Goal: Task Accomplishment & Management: Use online tool/utility

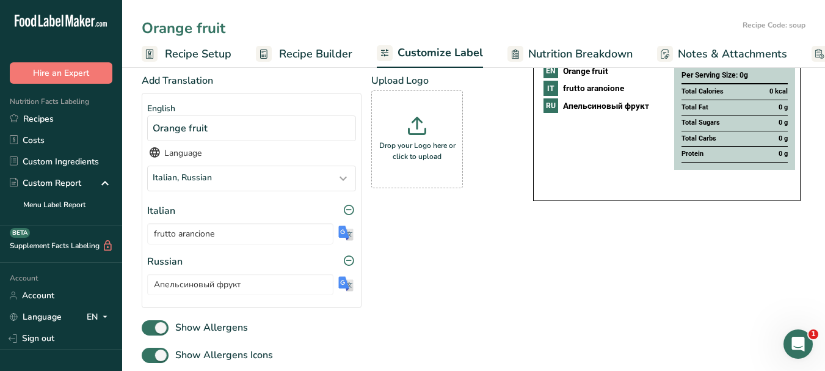
scroll to position [0, 104]
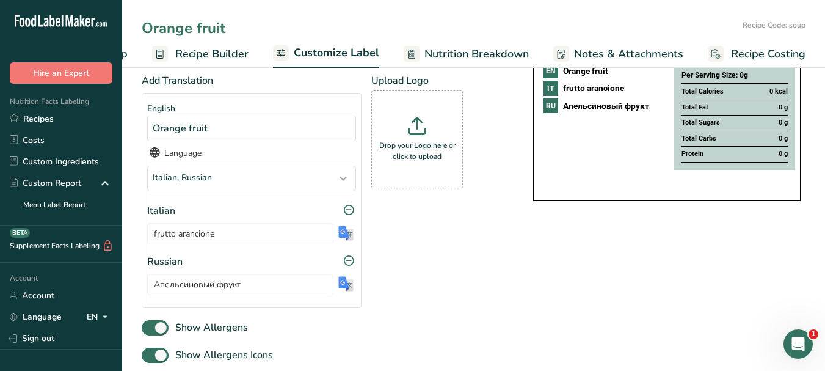
click at [186, 26] on input "Orange fruit" at bounding box center [440, 28] width 596 height 22
type input "Tequila Sunrise"
click at [312, 49] on span "Customize Label" at bounding box center [337, 53] width 86 height 16
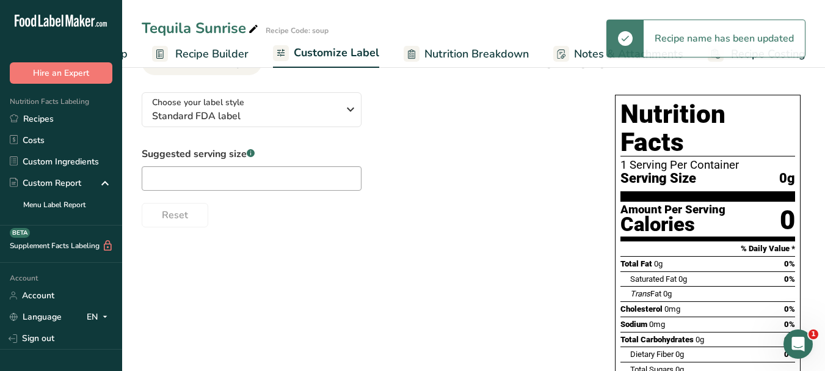
scroll to position [0, 0]
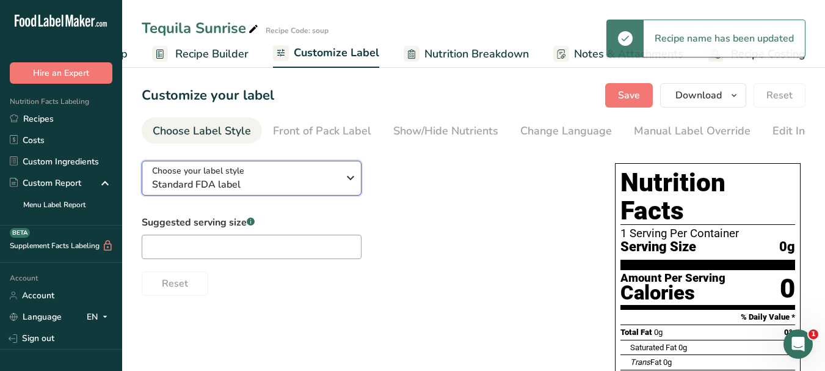
click at [355, 173] on icon "button" at bounding box center [350, 178] width 15 height 22
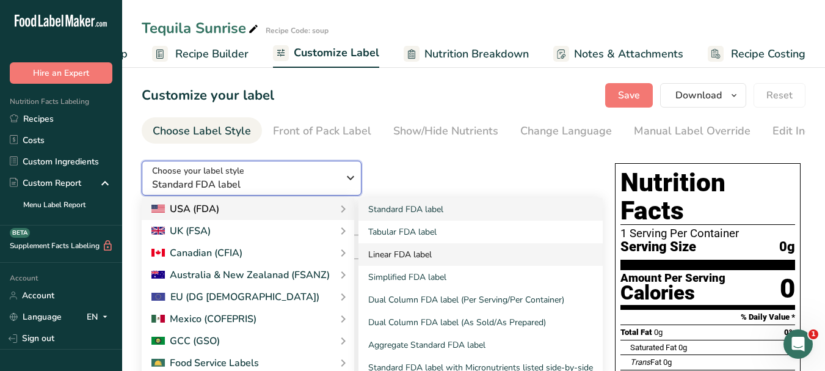
scroll to position [61, 0]
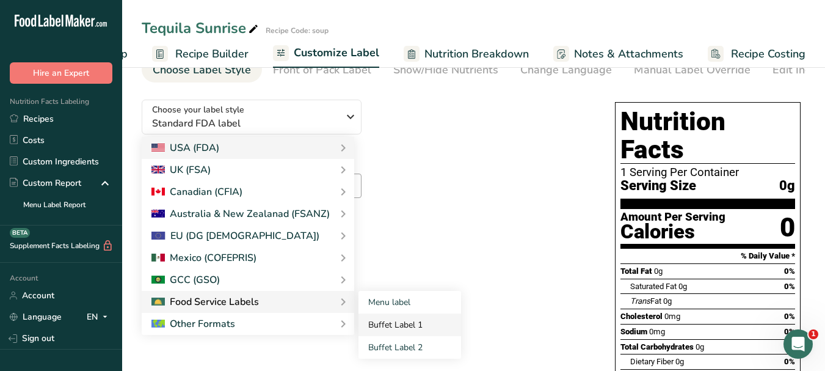
click at [377, 325] on link "Buffet Label 1" at bounding box center [409, 324] width 103 height 23
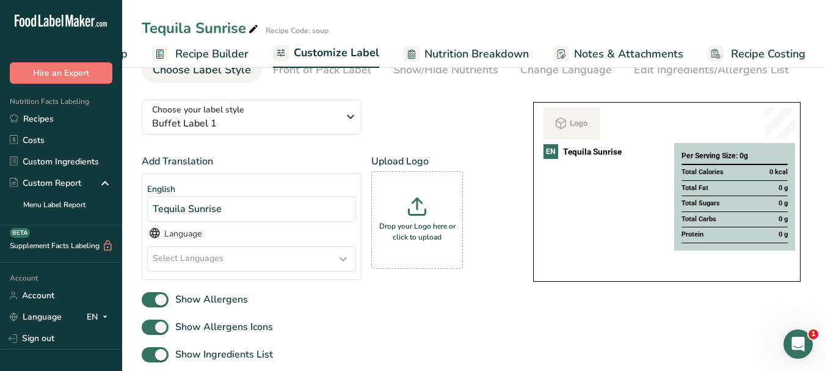
click at [345, 258] on icon at bounding box center [343, 259] width 15 height 22
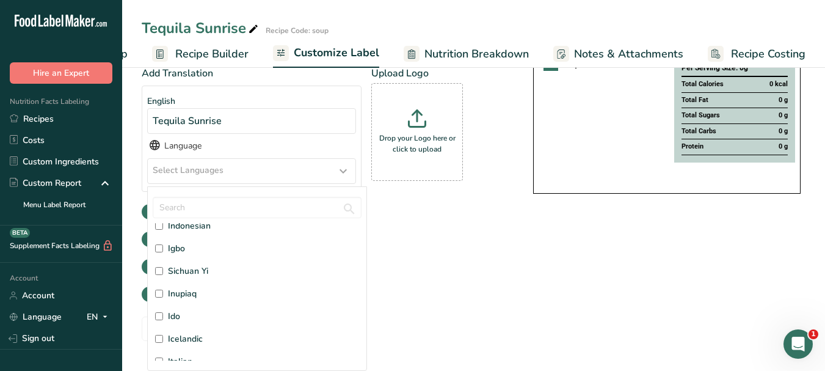
scroll to position [1466, 0]
click at [181, 301] on span "Italian" at bounding box center [180, 300] width 24 height 13
click at [163, 301] on input "Italian" at bounding box center [159, 300] width 8 height 8
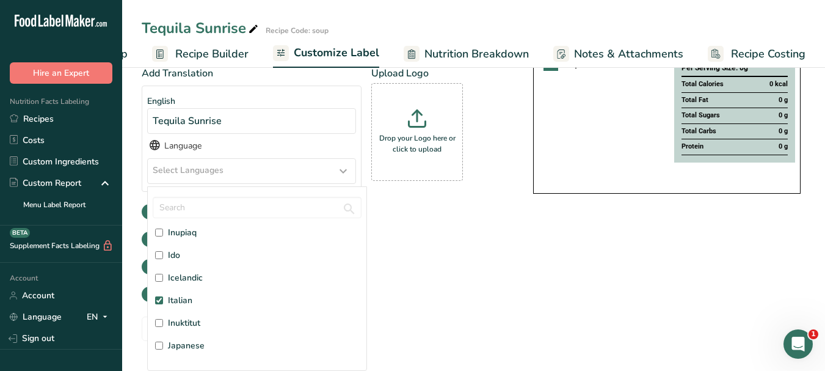
checkbox input "true"
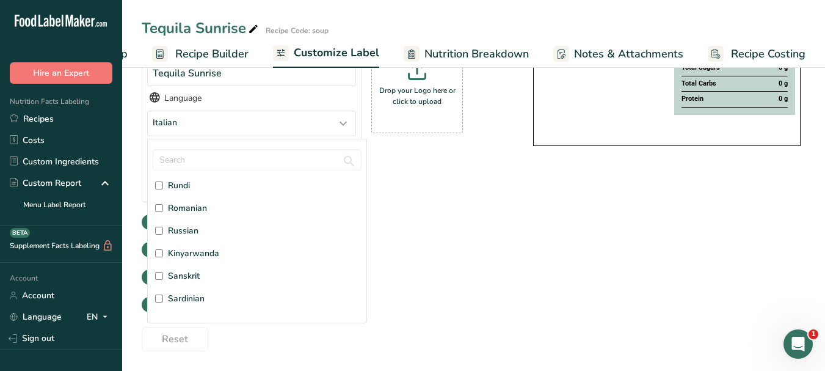
scroll to position [2892, 0]
click at [188, 246] on span "Russian" at bounding box center [183, 250] width 31 height 13
click at [163, 246] on input "Russian" at bounding box center [159, 250] width 8 height 8
checkbox input "true"
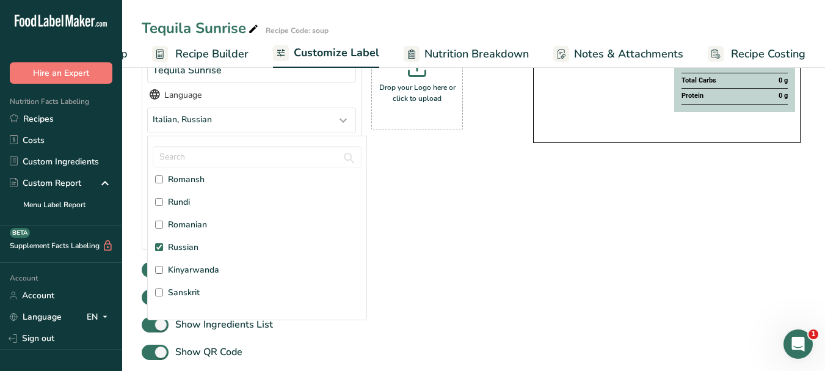
click at [594, 219] on div "Choose your label style Buffet Label 1 USA (FDA) Standard FDA label Tabular FDA…" at bounding box center [474, 175] width 664 height 448
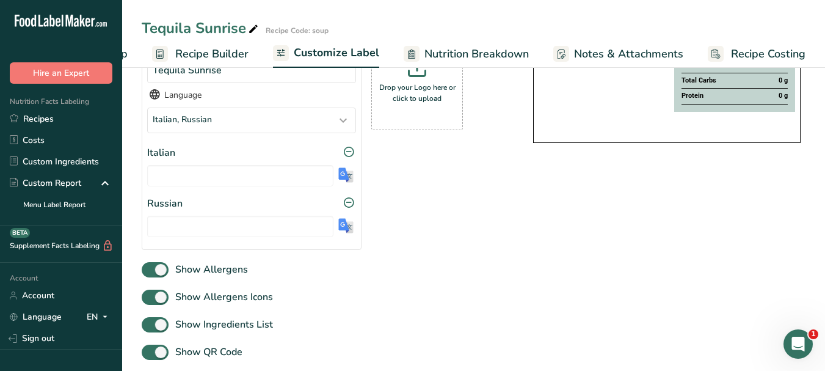
click at [344, 176] on img at bounding box center [345, 174] width 15 height 15
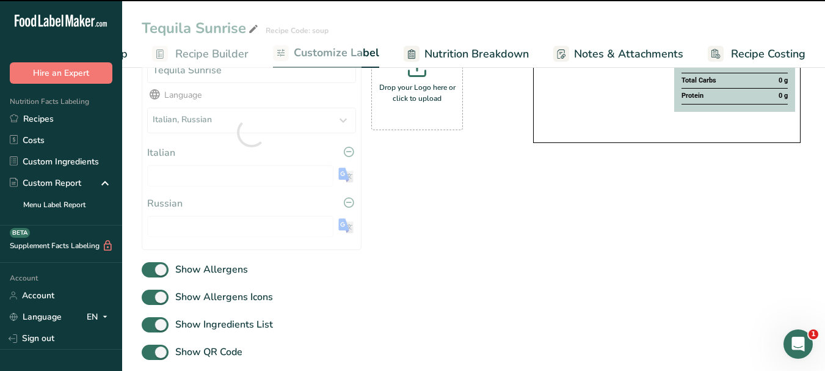
type input "Tequila Sunrise"
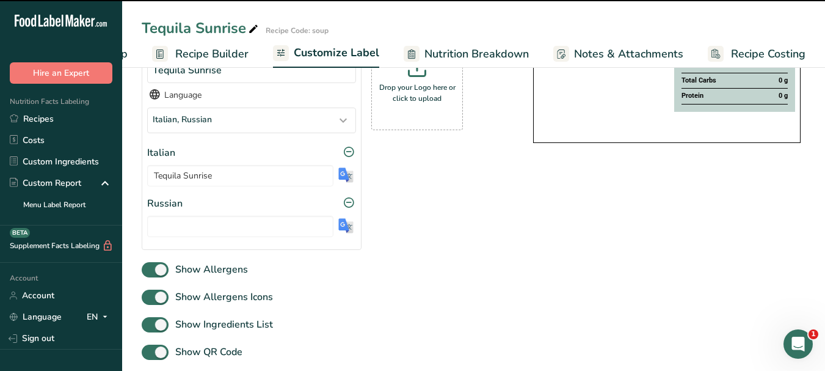
click at [343, 230] on img at bounding box center [345, 225] width 15 height 15
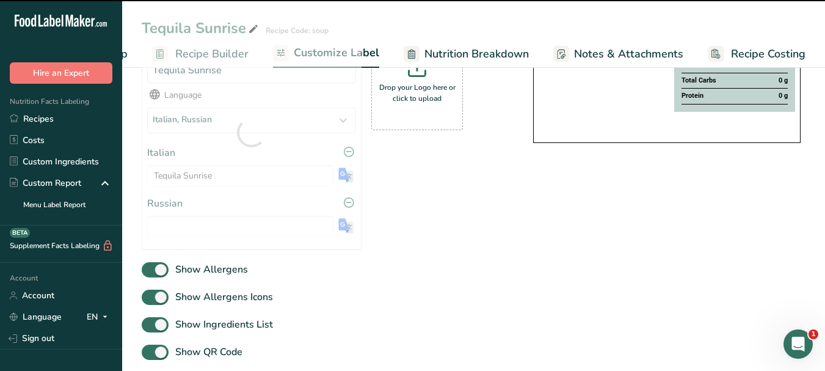
type input "[PERSON_NAME]"
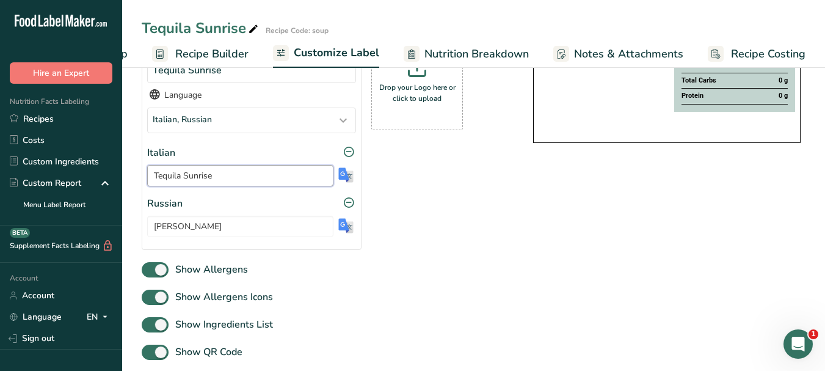
click at [206, 177] on input "Tequila Sunrise" at bounding box center [240, 175] width 186 height 21
click at [253, 30] on icon at bounding box center [253, 29] width 11 height 17
click at [215, 29] on input "Tequila Sunrise" at bounding box center [440, 28] width 596 height 22
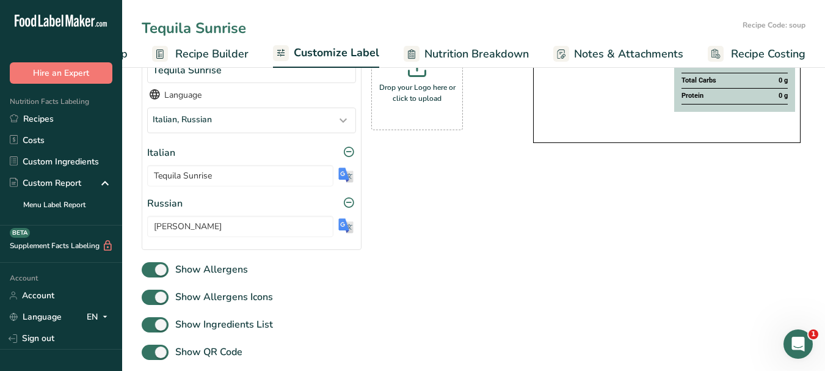
click at [215, 29] on input "Tequila Sunrise" at bounding box center [440, 28] width 596 height 22
type input "orange juice, freshly squeezed"
click at [343, 51] on span "Customize Label" at bounding box center [337, 53] width 86 height 16
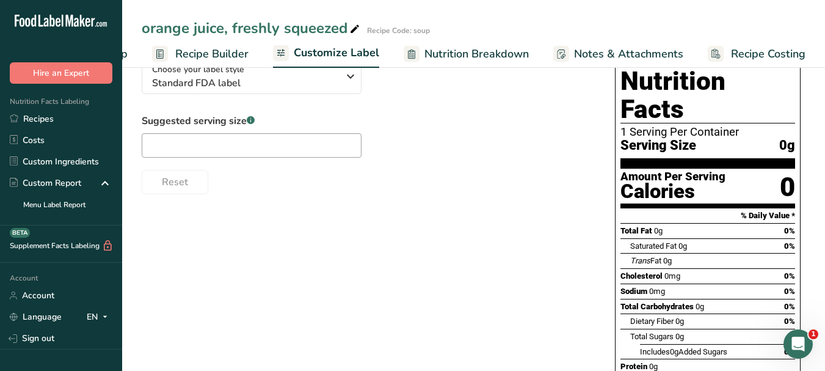
scroll to position [0, 0]
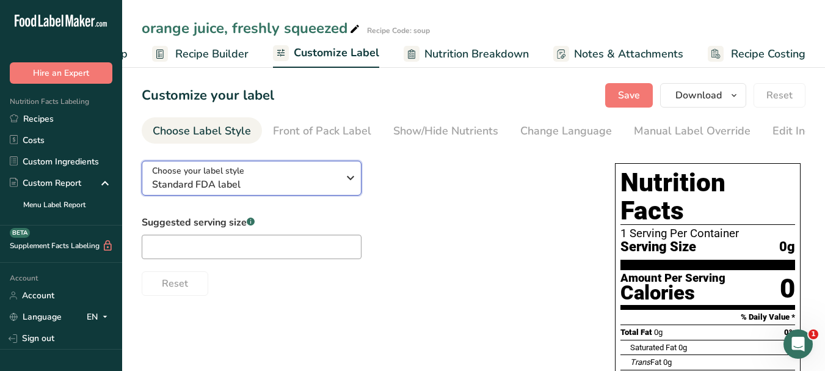
click at [351, 181] on icon "button" at bounding box center [350, 178] width 15 height 22
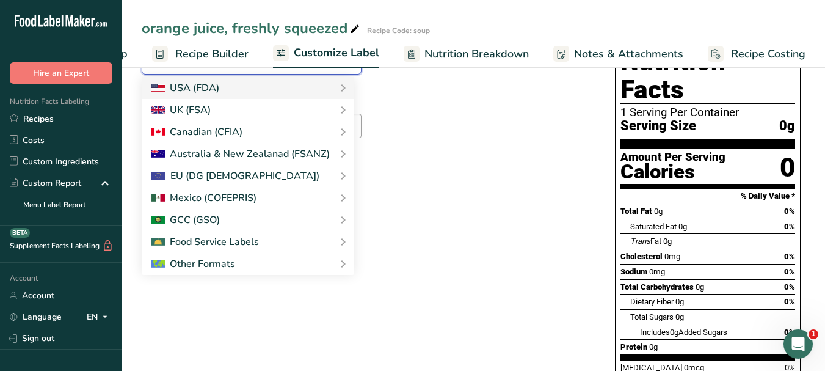
scroll to position [122, 0]
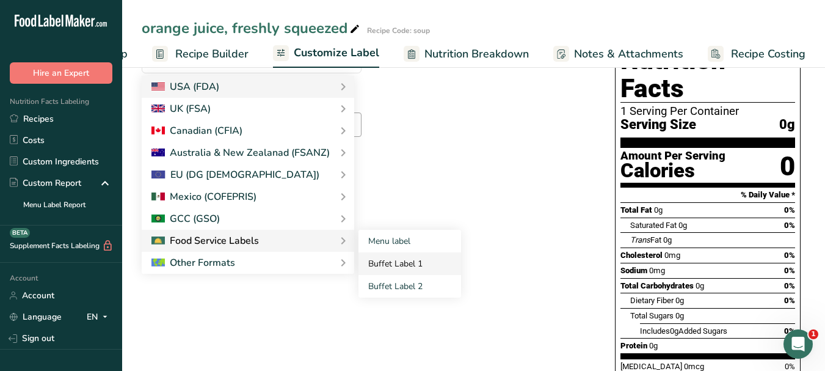
click at [373, 264] on link "Buffet Label 1" at bounding box center [409, 263] width 103 height 23
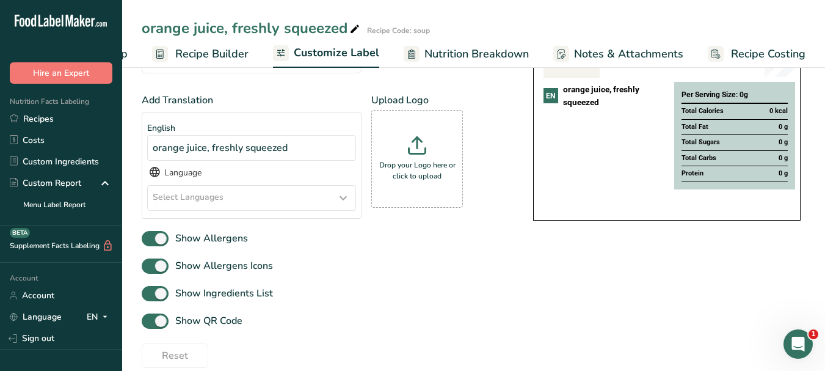
click at [346, 198] on icon at bounding box center [343, 198] width 15 height 22
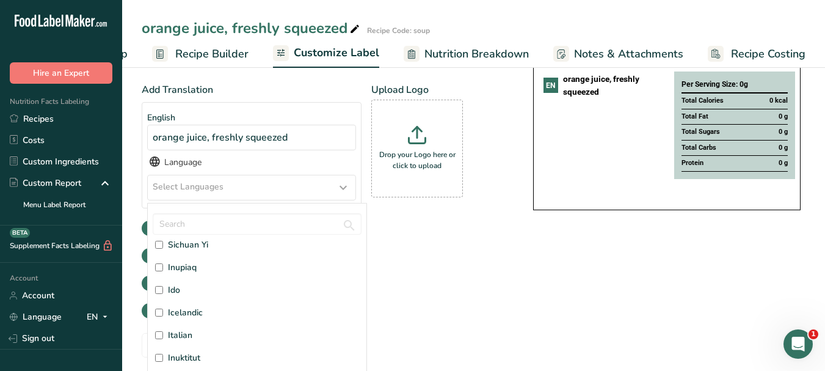
scroll to position [1466, 0]
click at [194, 321] on label "Italian" at bounding box center [257, 316] width 204 height 13
click at [163, 321] on input "Italian" at bounding box center [159, 317] width 8 height 8
checkbox input "true"
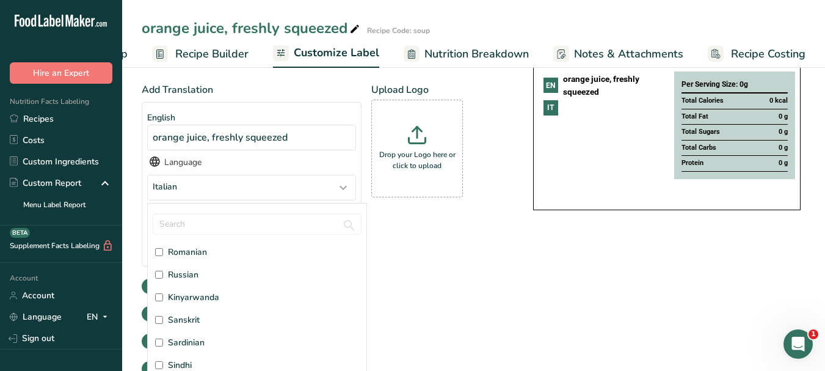
click at [208, 274] on label "Russian" at bounding box center [257, 274] width 204 height 13
click at [163, 274] on input "Russian" at bounding box center [159, 275] width 8 height 8
checkbox input "true"
click at [486, 277] on div "Add Translation English orange juice, freshly squeezed Language Italian, [DEMOG…" at bounding box center [325, 204] width 367 height 244
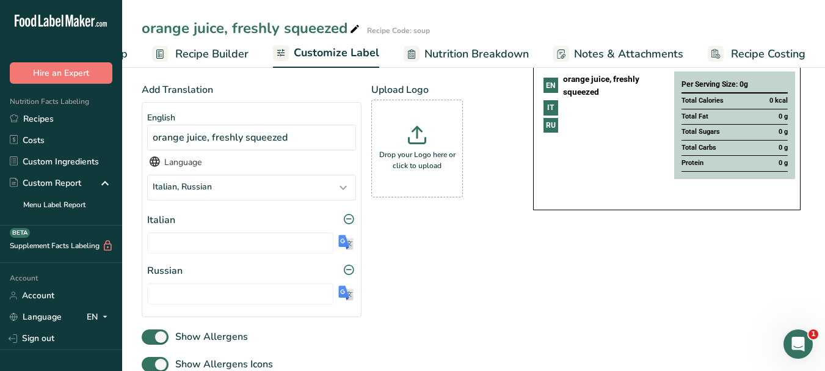
click at [345, 247] on img at bounding box center [345, 242] width 15 height 15
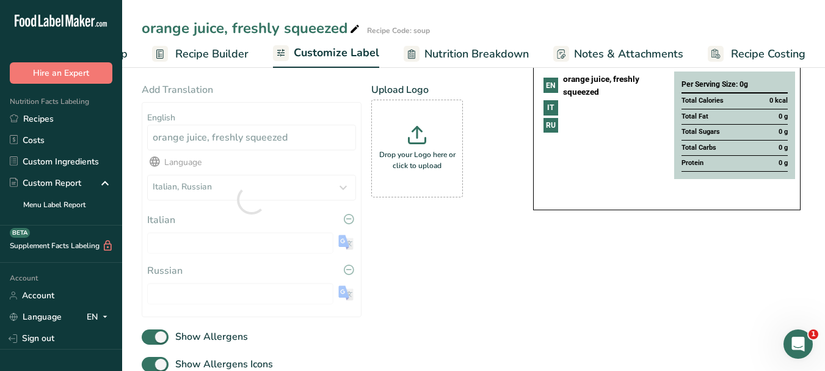
type input "succo d'arancia, appena spremuto"
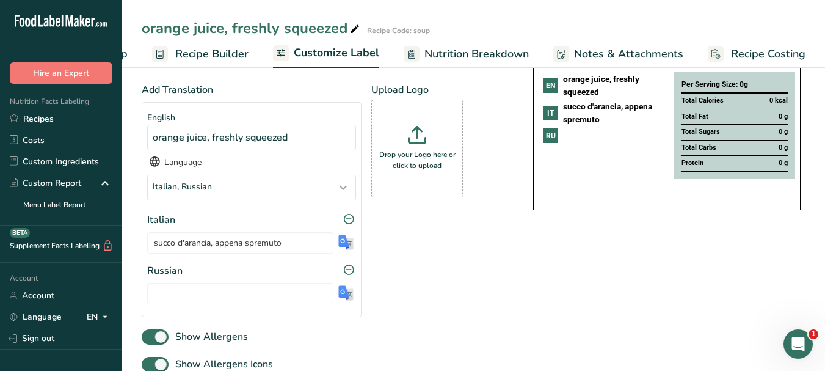
click at [344, 296] on img at bounding box center [345, 292] width 15 height 15
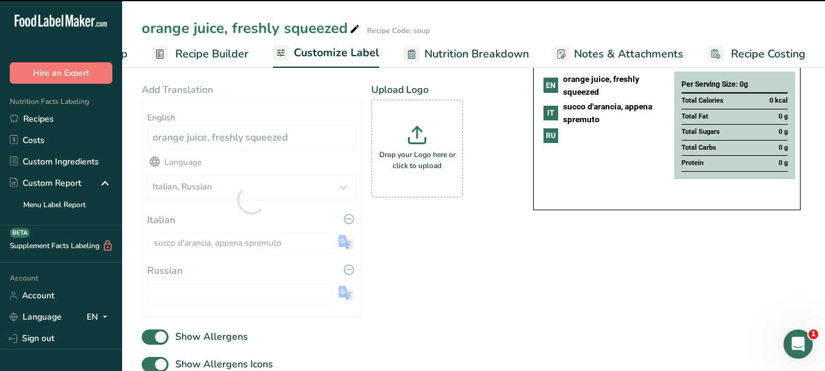
type input "апельсиновый сок, свежевыжатый"
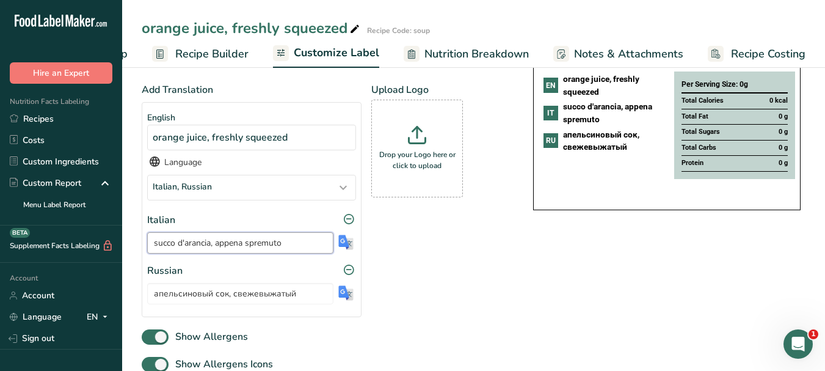
drag, startPoint x: 283, startPoint y: 246, endPoint x: 149, endPoint y: 249, distance: 134.4
click at [149, 249] on input "succo d'arancia, appena spremuto" at bounding box center [240, 242] width 186 height 21
click at [355, 26] on icon at bounding box center [354, 29] width 11 height 17
click at [274, 28] on input "orange juice, freshly squeezed" at bounding box center [440, 28] width 596 height 22
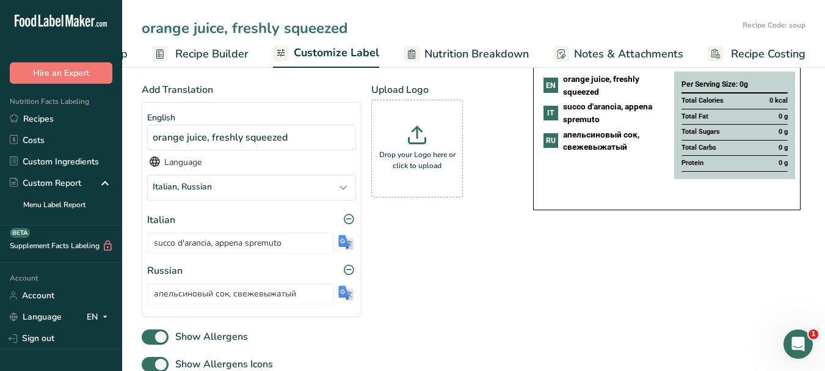
click at [274, 28] on input "orange juice, freshly squeezed" at bounding box center [440, 28] width 596 height 22
type input "grenadine"
click at [343, 242] on img at bounding box center [345, 242] width 15 height 15
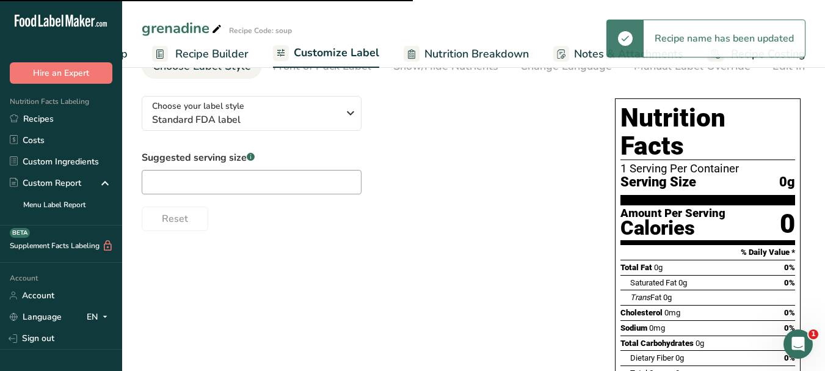
scroll to position [0, 0]
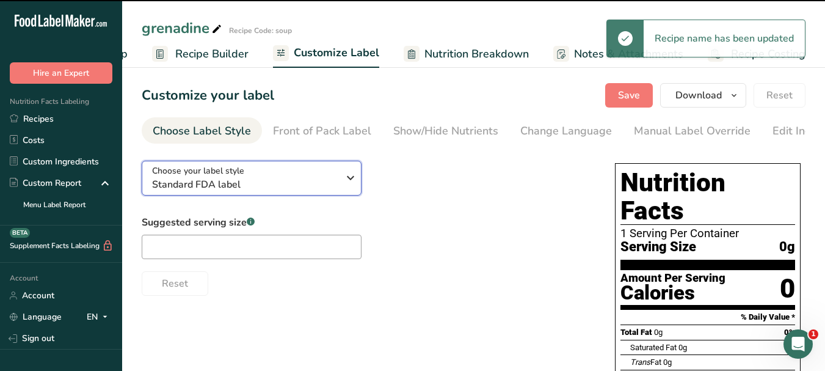
click at [353, 181] on icon "button" at bounding box center [350, 178] width 15 height 22
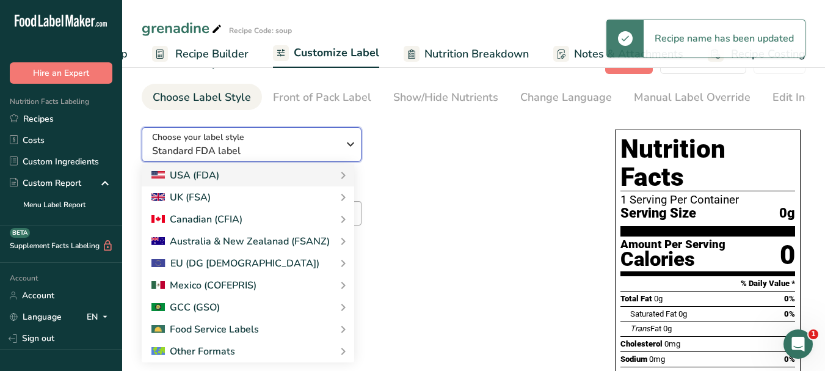
scroll to position [122, 0]
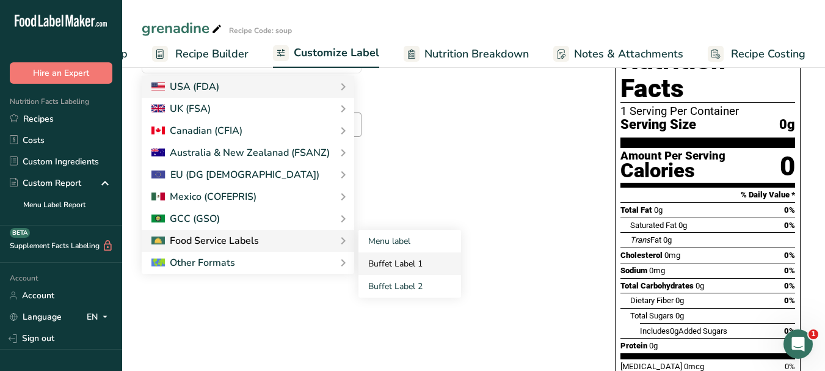
click at [376, 271] on link "Buffet Label 1" at bounding box center [409, 263] width 103 height 23
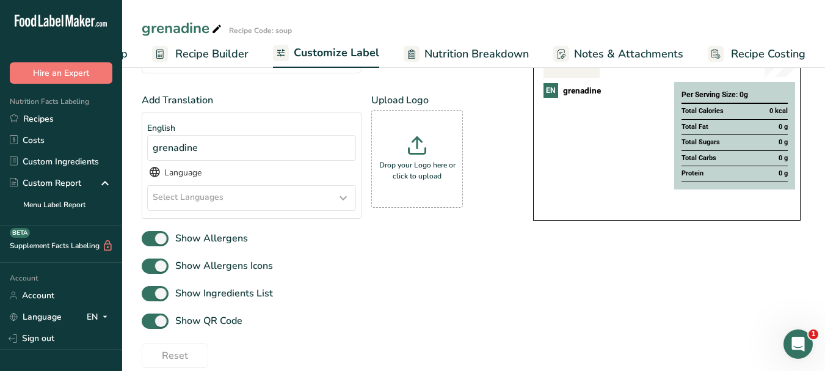
click at [346, 202] on icon at bounding box center [343, 198] width 15 height 22
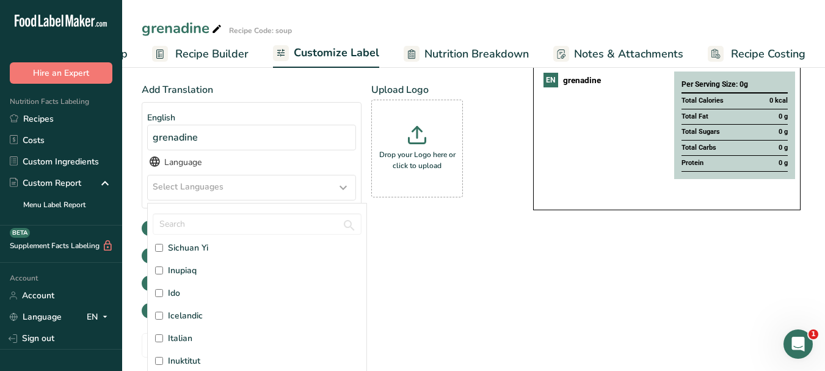
scroll to position [1466, 0]
click at [193, 319] on label "Italian" at bounding box center [257, 316] width 204 height 13
click at [163, 319] on input "Italian" at bounding box center [159, 317] width 8 height 8
checkbox input "true"
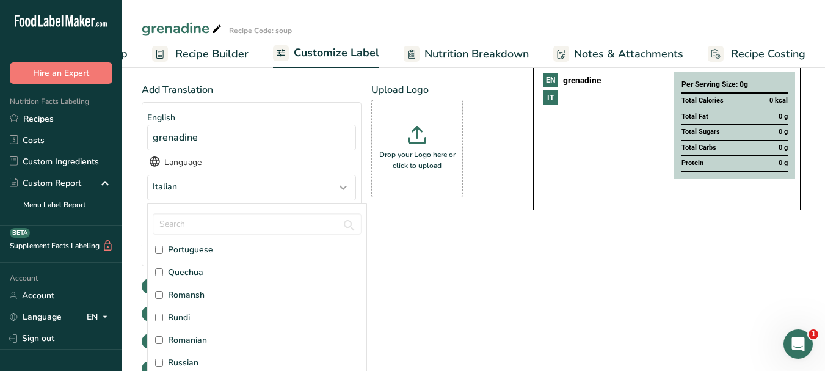
scroll to position [2870, 0]
click at [184, 336] on span "Russian" at bounding box center [183, 335] width 31 height 13
click at [163, 336] on input "Russian" at bounding box center [159, 336] width 8 height 8
checkbox input "true"
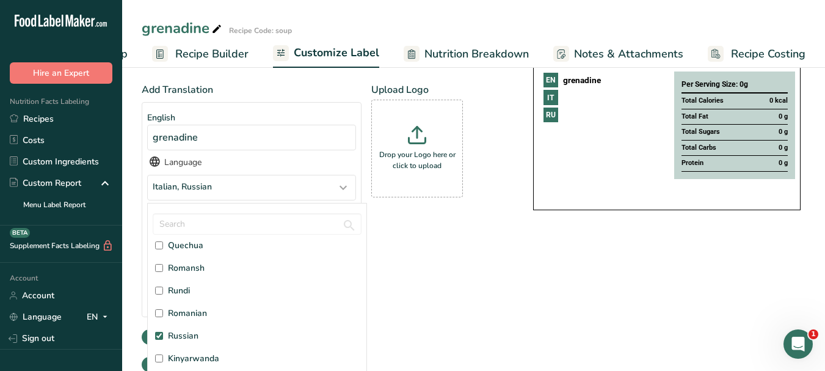
click at [533, 267] on div "Choose your label style Buffet Label 1 USA (FDA) Standard FDA label Tabular FDA…" at bounding box center [474, 242] width 664 height 448
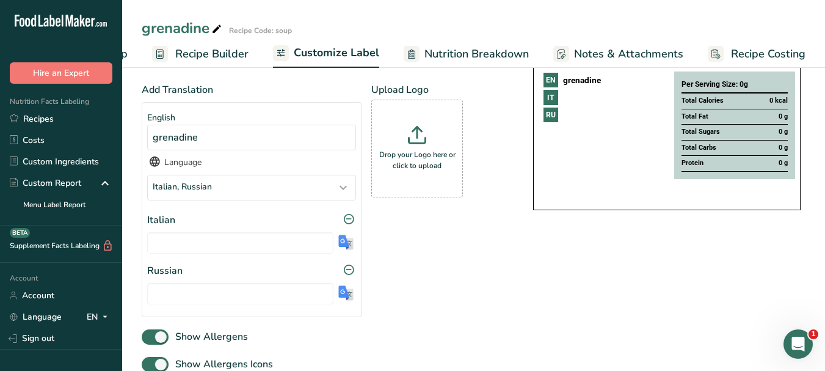
click at [350, 244] on img at bounding box center [345, 242] width 15 height 15
type input "granatina"
click at [347, 296] on img at bounding box center [345, 292] width 15 height 15
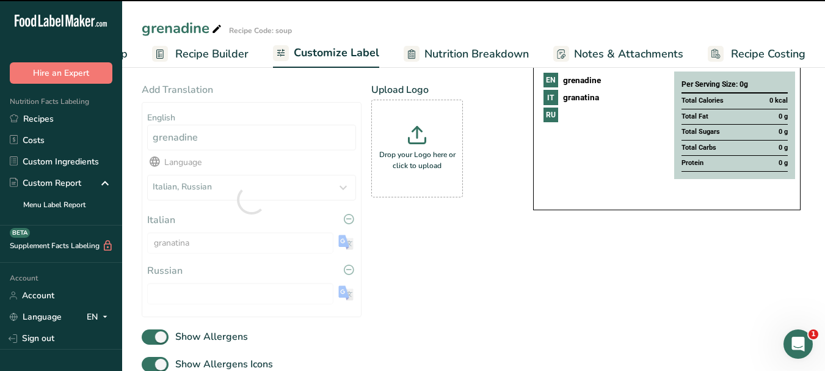
type input "гренадин"
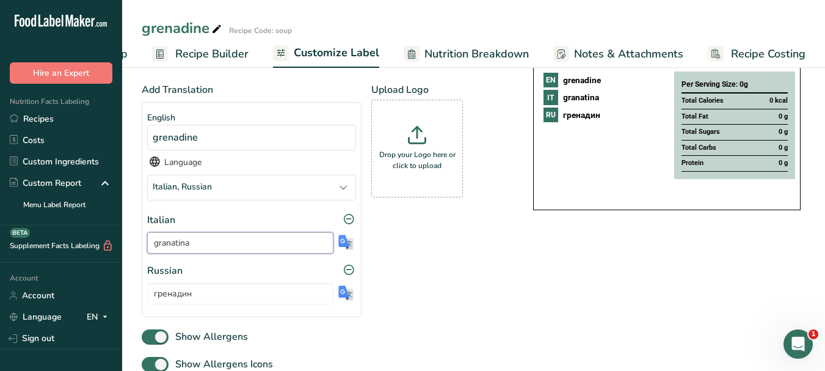
drag, startPoint x: 168, startPoint y: 244, endPoint x: 150, endPoint y: 247, distance: 18.0
click at [150, 247] on input "granatina" at bounding box center [240, 242] width 186 height 21
click at [214, 33] on icon at bounding box center [216, 29] width 11 height 17
click at [193, 35] on input "grenadine" at bounding box center [440, 28] width 596 height 22
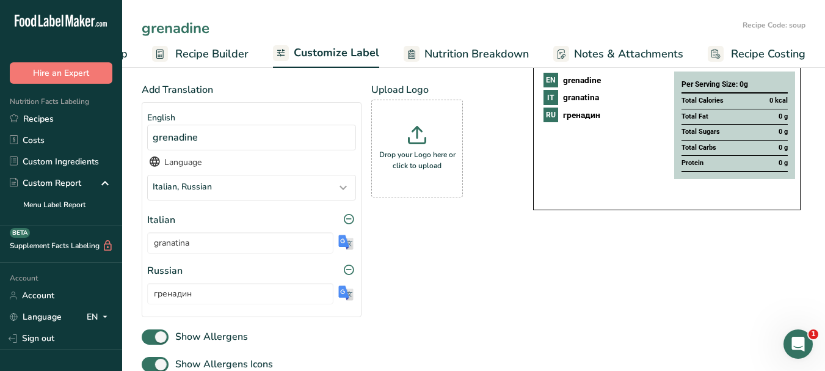
click at [193, 35] on input "grenadine" at bounding box center [440, 28] width 596 height 22
type input "orange slice , cherry"
click at [304, 53] on span "Customize Label" at bounding box center [337, 53] width 86 height 16
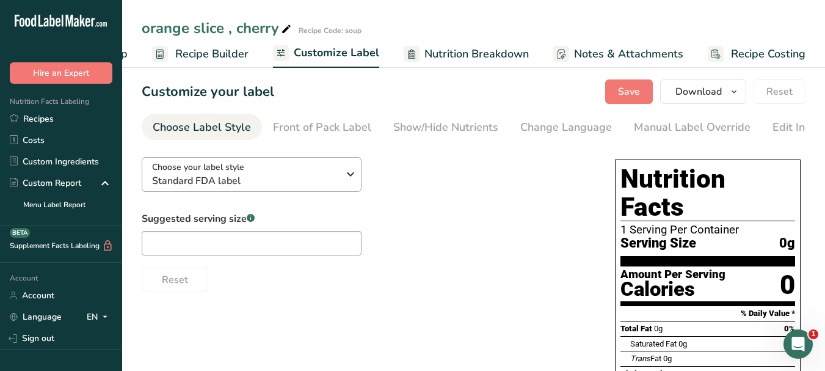
scroll to position [0, 0]
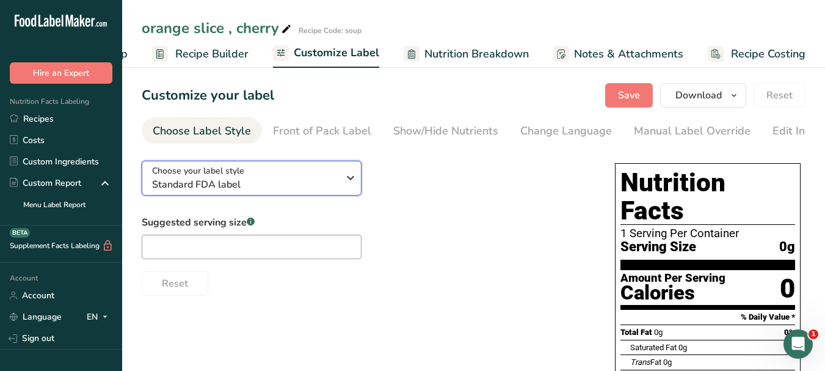
click at [346, 182] on icon "button" at bounding box center [350, 178] width 15 height 22
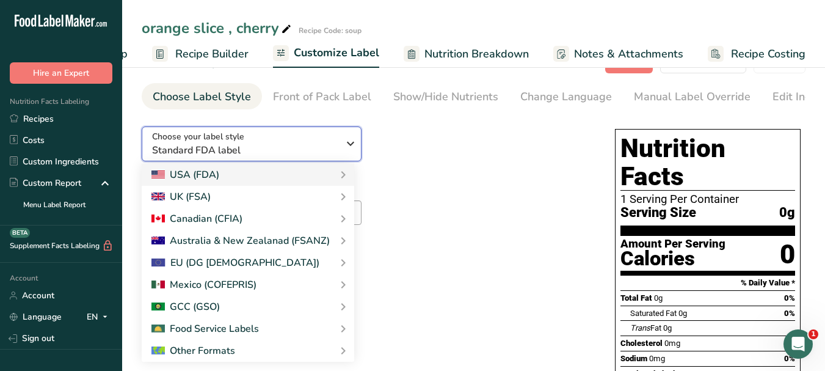
scroll to position [122, 0]
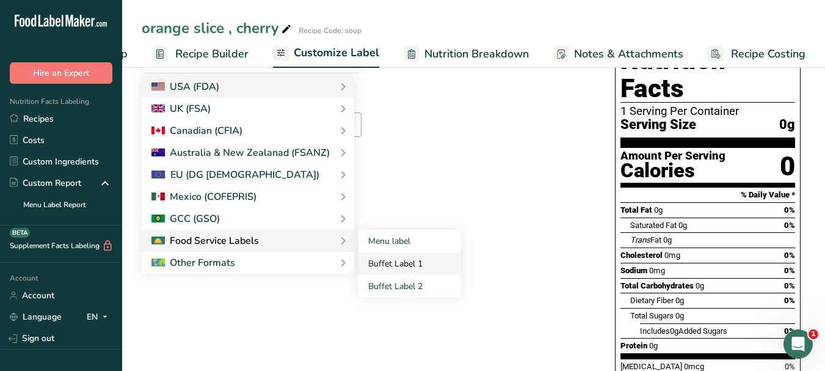
click at [394, 261] on link "Buffet Label 1" at bounding box center [409, 263] width 103 height 23
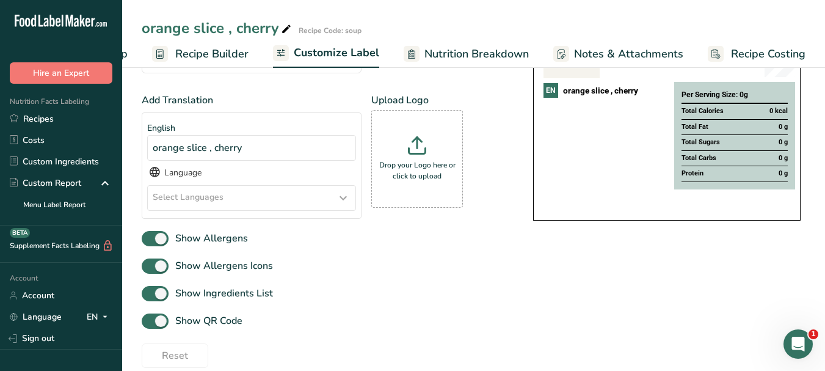
click at [343, 200] on icon at bounding box center [343, 198] width 15 height 22
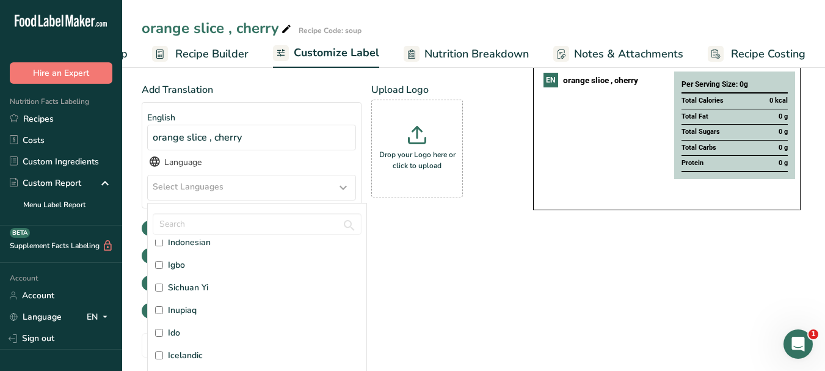
scroll to position [1466, 0]
click at [192, 322] on span "Italian" at bounding box center [180, 316] width 24 height 13
click at [163, 321] on input "Italian" at bounding box center [159, 317] width 8 height 8
checkbox input "true"
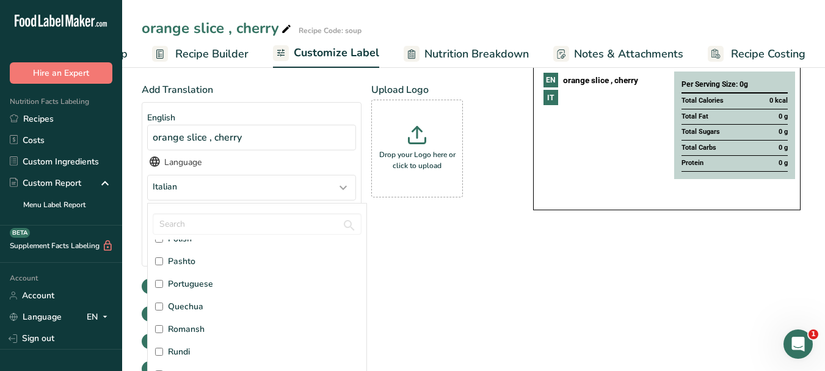
scroll to position [2870, 0]
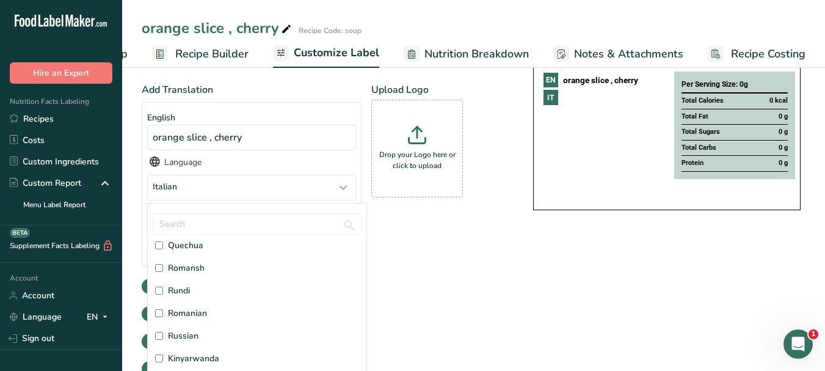
click at [187, 333] on span "Russian" at bounding box center [183, 335] width 31 height 13
click at [163, 333] on input "Russian" at bounding box center [159, 336] width 8 height 8
checkbox input "true"
click at [518, 324] on div "Choose your label style Buffet Label 1 USA (FDA) Standard FDA label Tabular FDA…" at bounding box center [474, 242] width 664 height 448
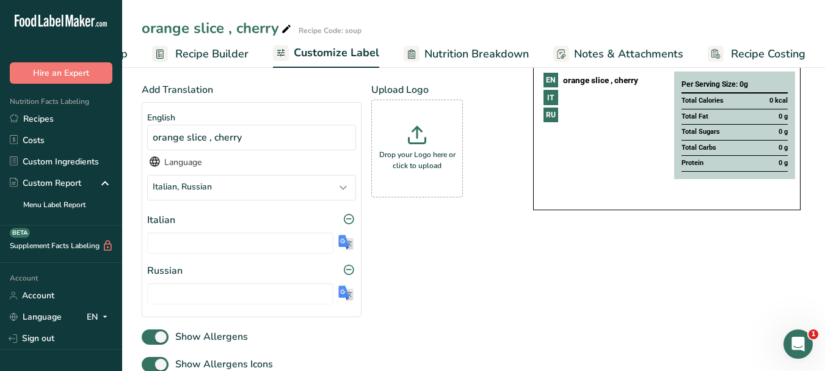
click at [341, 246] on img at bounding box center [345, 242] width 15 height 15
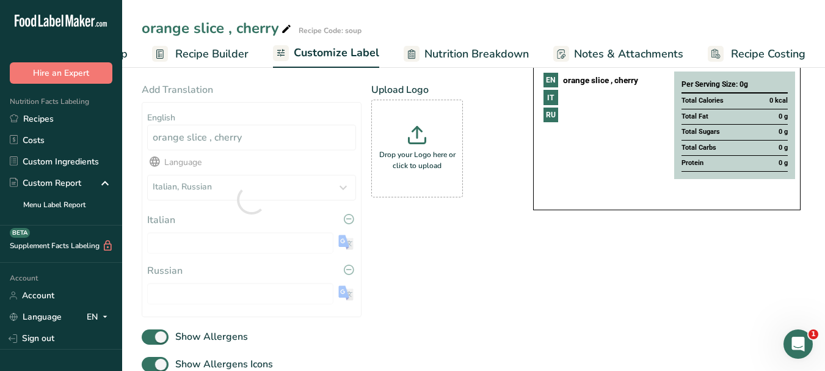
type input "fetta d'arancia, ciliegia"
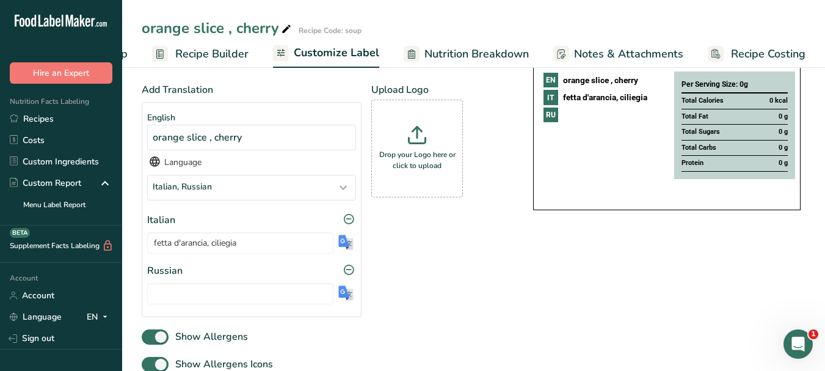
click at [346, 299] on img at bounding box center [345, 292] width 15 height 15
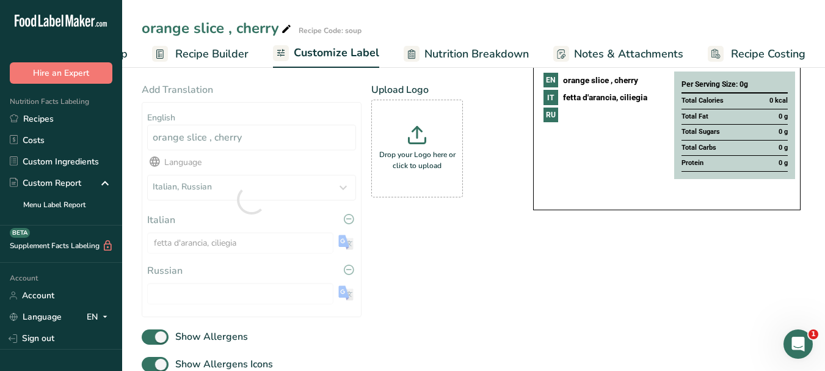
type input "долька апельсина, вишня"
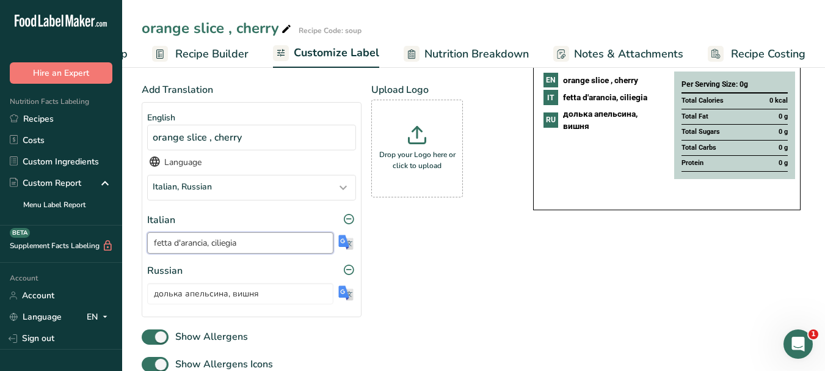
drag, startPoint x: 246, startPoint y: 244, endPoint x: 154, endPoint y: 248, distance: 91.7
click at [154, 248] on input "fetta d'arancia, ciliegia" at bounding box center [240, 242] width 186 height 21
click at [282, 27] on icon at bounding box center [286, 29] width 11 height 17
click at [229, 23] on input "orange slice , cherry" at bounding box center [440, 28] width 596 height 22
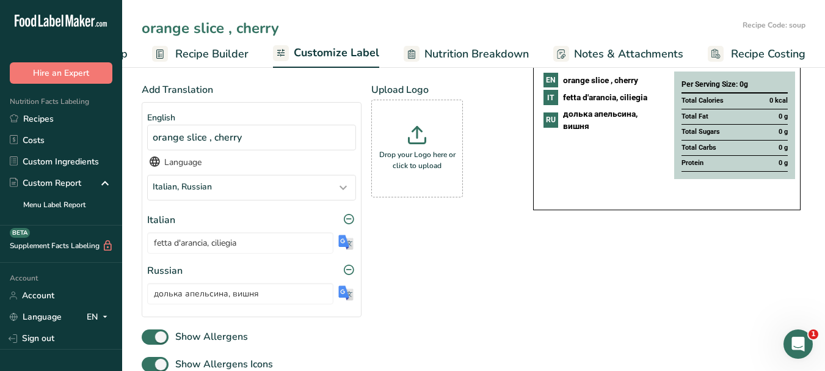
click at [229, 23] on input "orange slice , cherry" at bounding box center [440, 28] width 596 height 22
type input "Tequila Sunrise"
click at [308, 48] on span "Customize Label" at bounding box center [337, 53] width 86 height 16
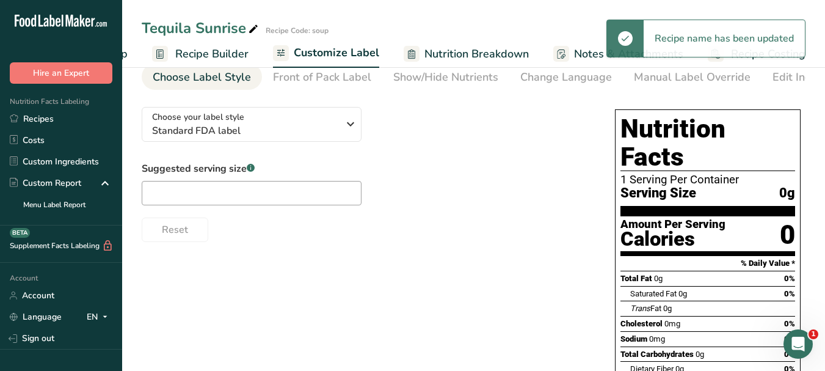
scroll to position [0, 0]
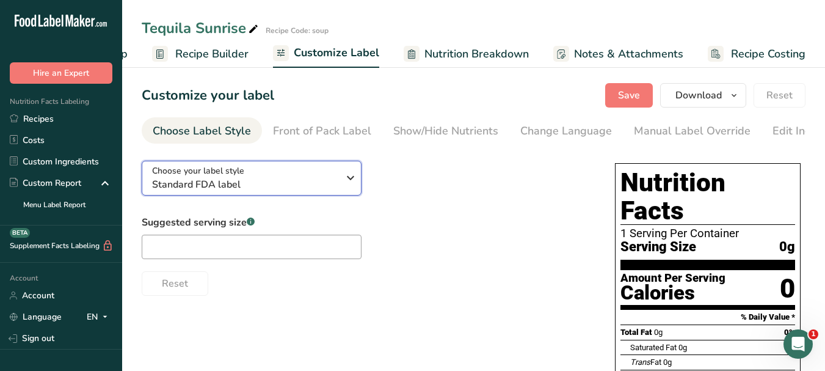
click at [354, 173] on icon "button" at bounding box center [350, 178] width 15 height 22
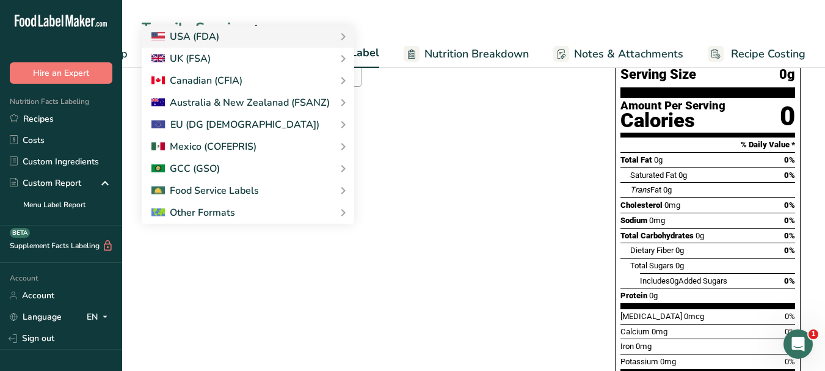
scroll to position [183, 0]
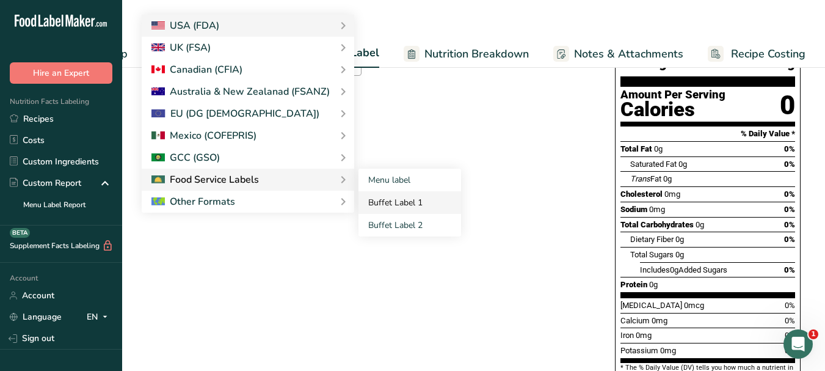
click at [381, 202] on link "Buffet Label 1" at bounding box center [409, 202] width 103 height 23
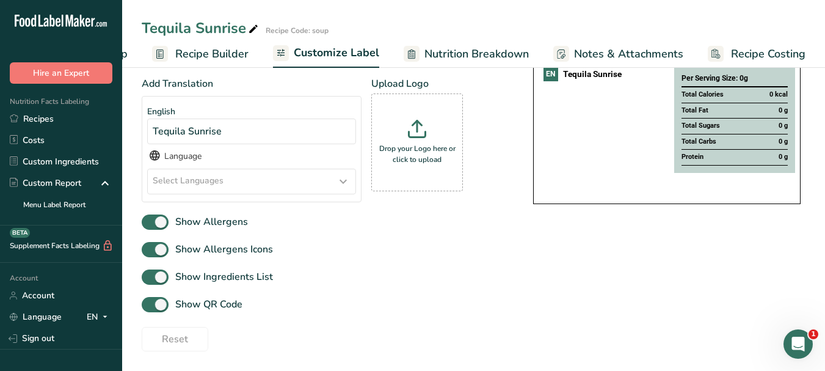
scroll to position [142, 0]
click at [343, 185] on icon at bounding box center [343, 181] width 15 height 22
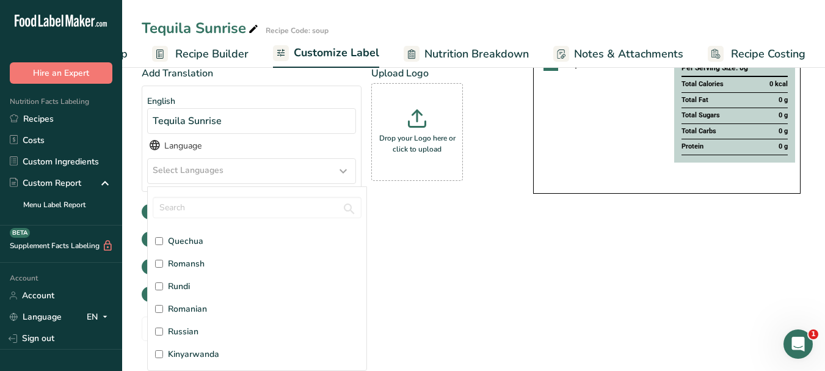
scroll to position [2870, 0]
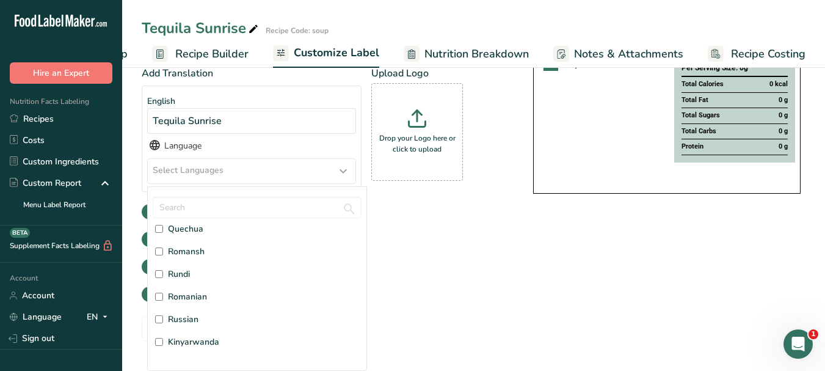
click at [191, 318] on span "Russian" at bounding box center [183, 319] width 31 height 13
click at [163, 318] on input "Russian" at bounding box center [159, 319] width 8 height 8
checkbox input "true"
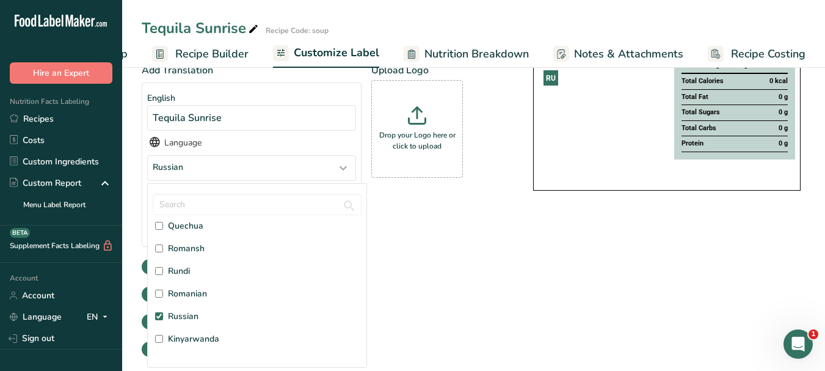
scroll to position [0, 0]
click at [545, 276] on div "Choose your label style Buffet Label 1 USA (FDA) Standard FDA label Tabular FDA…" at bounding box center [474, 197] width 664 height 397
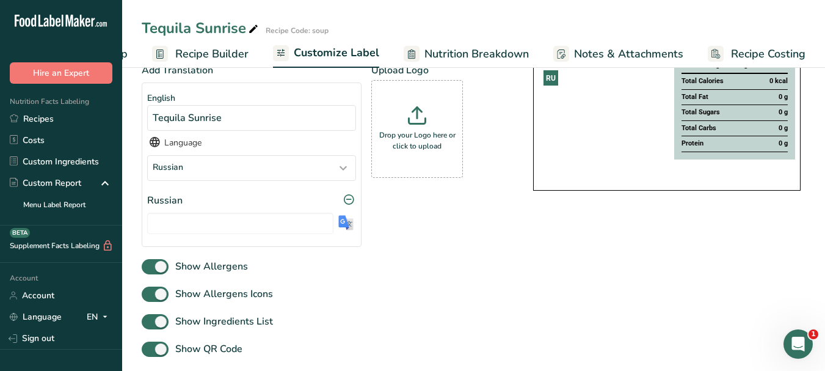
click at [343, 225] on img at bounding box center [345, 222] width 15 height 15
type input "[PERSON_NAME]"
click at [195, 227] on input "[PERSON_NAME]" at bounding box center [240, 223] width 186 height 21
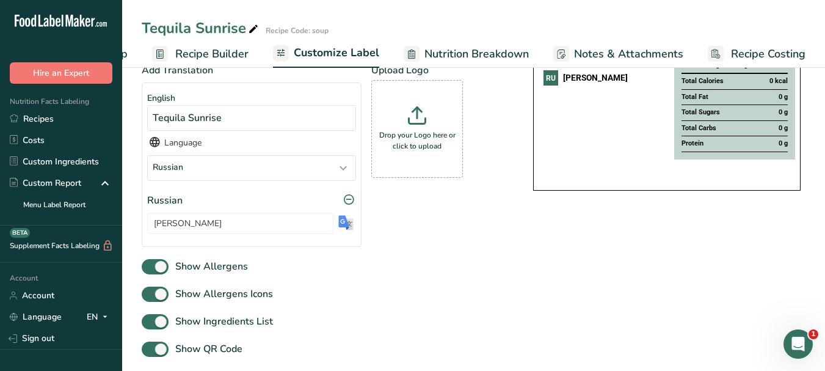
click at [252, 26] on icon at bounding box center [253, 29] width 11 height 17
click at [220, 29] on input "Tequila Sunrise" at bounding box center [440, 28] width 596 height 22
drag, startPoint x: 180, startPoint y: 225, endPoint x: 148, endPoint y: 225, distance: 32.4
click at [148, 225] on input "[PERSON_NAME]" at bounding box center [240, 223] width 186 height 21
click at [258, 25] on icon at bounding box center [253, 29] width 11 height 17
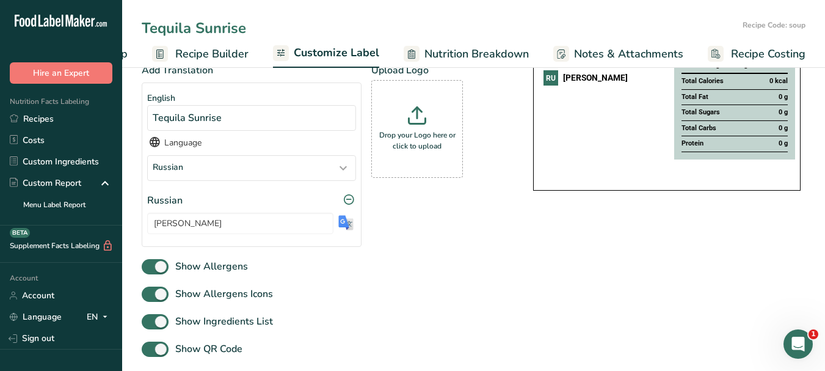
click at [216, 32] on input "Tequila Sunrise" at bounding box center [440, 28] width 596 height 22
type input "orange juice, freshly squeezed"
click at [351, 224] on img at bounding box center [345, 222] width 15 height 15
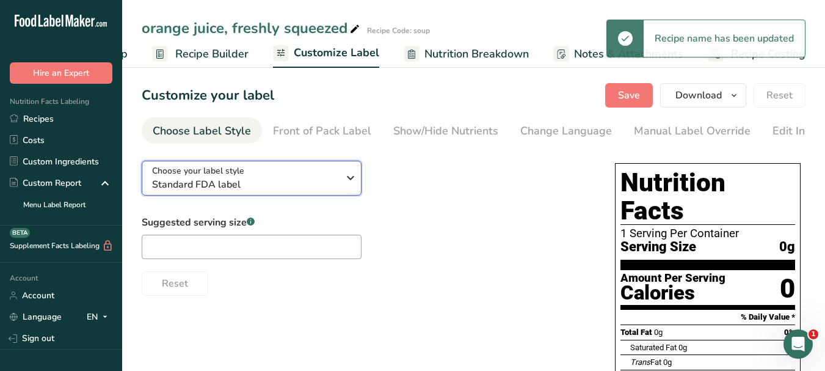
click at [358, 176] on button "Choose your label style Standard FDA label" at bounding box center [252, 178] width 220 height 35
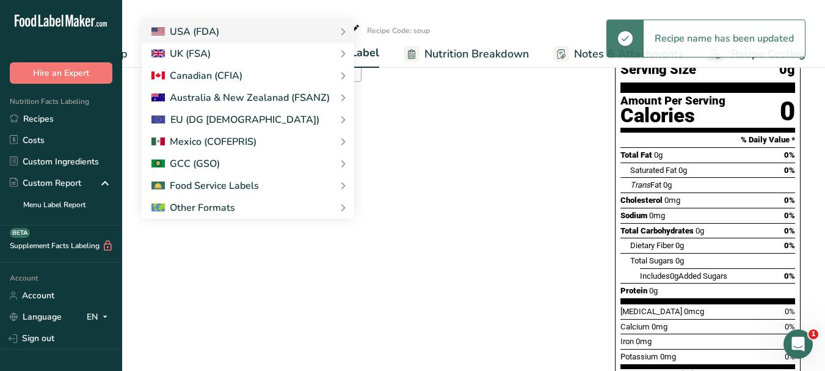
scroll to position [183, 0]
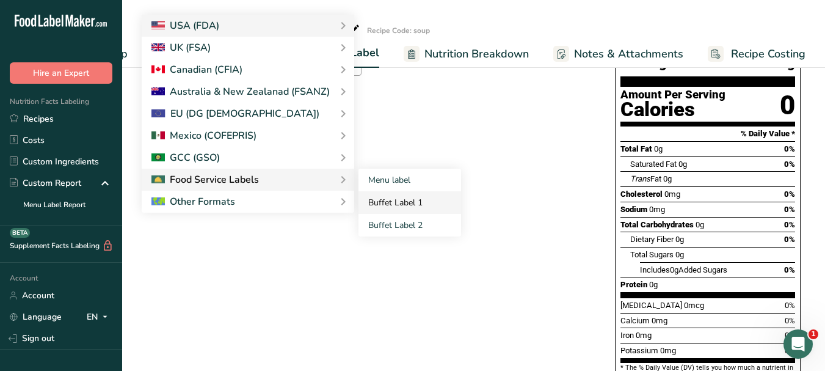
click at [381, 204] on link "Buffet Label 1" at bounding box center [409, 202] width 103 height 23
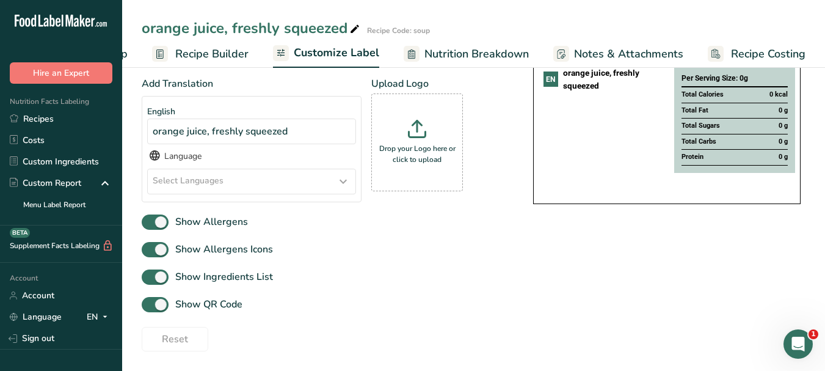
scroll to position [142, 0]
click at [343, 183] on icon at bounding box center [343, 181] width 15 height 22
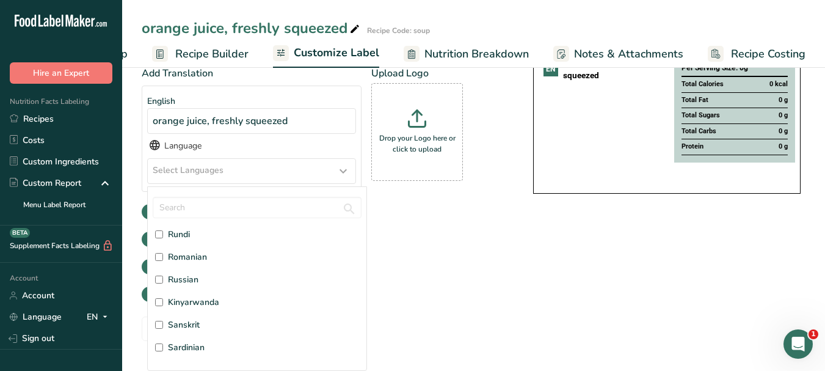
scroll to position [2931, 0]
click at [176, 263] on span "Russian" at bounding box center [183, 258] width 31 height 13
click at [163, 262] on input "Russian" at bounding box center [159, 258] width 8 height 8
checkbox input "true"
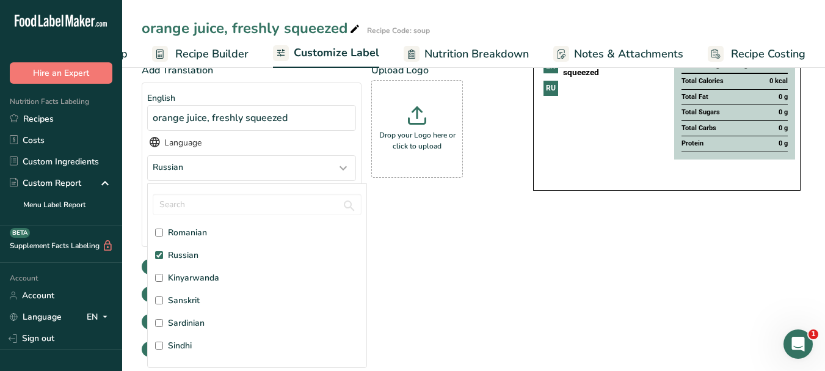
scroll to position [0, 0]
click at [460, 264] on div "Show Allergens" at bounding box center [325, 267] width 367 height 20
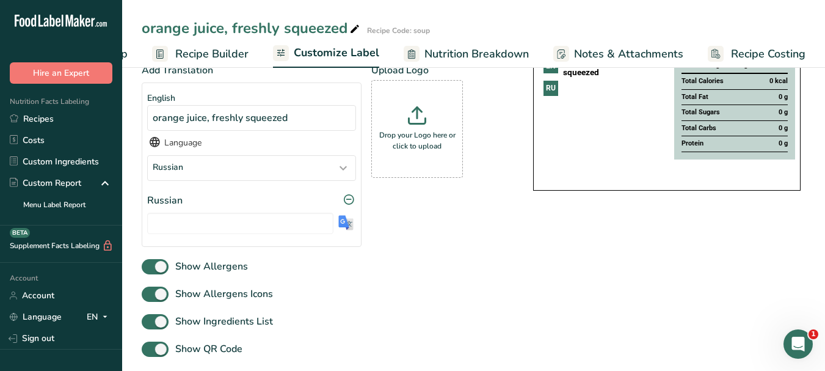
click at [351, 227] on img at bounding box center [345, 222] width 15 height 15
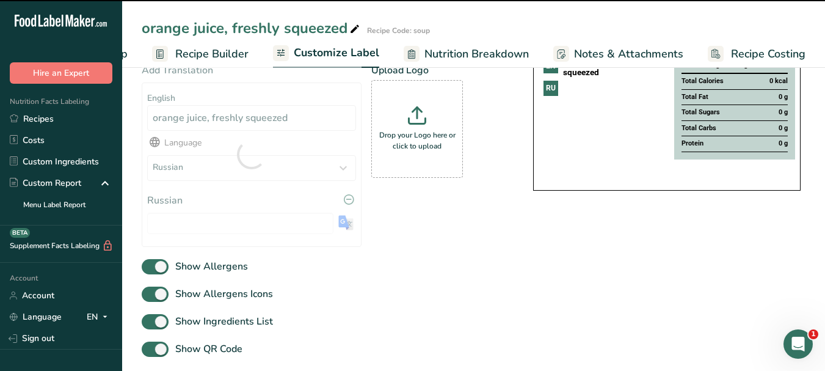
type input "апельсиновый сок, свежевыжатый"
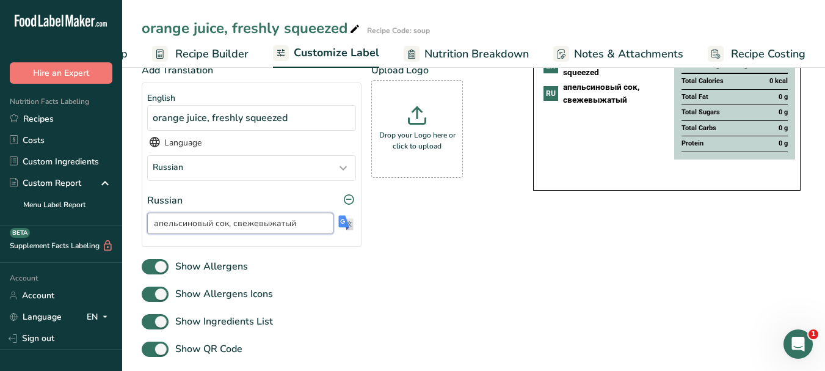
click at [253, 228] on input "апельсиновый сок, свежевыжатый" at bounding box center [240, 223] width 186 height 21
click at [351, 27] on icon at bounding box center [354, 29] width 11 height 17
click at [288, 23] on input "orange juice, freshly squeezed" at bounding box center [440, 28] width 596 height 22
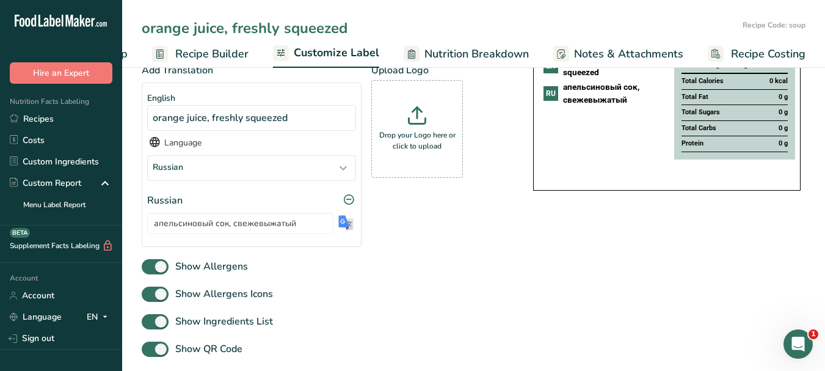
click at [288, 23] on input "orange juice, freshly squeezed" at bounding box center [440, 28] width 596 height 22
type input "grenadine"
click at [344, 224] on img at bounding box center [345, 222] width 15 height 15
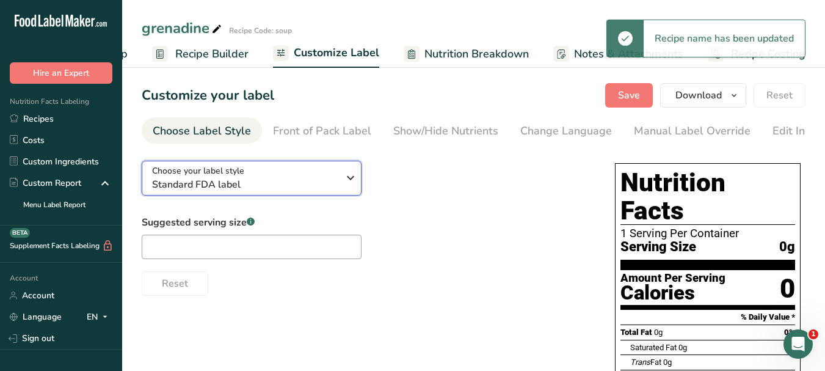
click at [354, 176] on icon "button" at bounding box center [350, 178] width 15 height 22
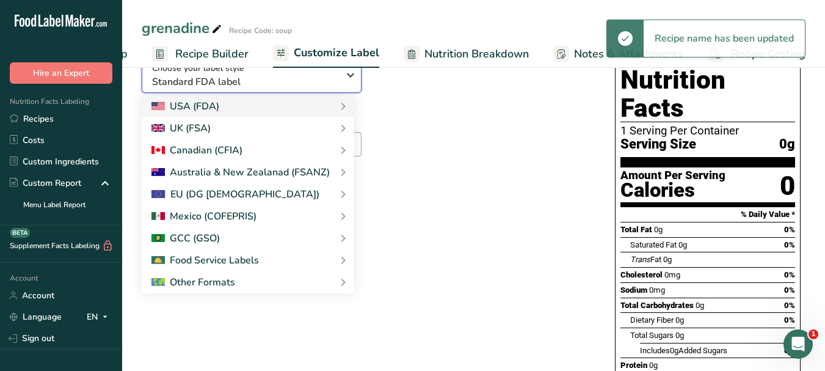
scroll to position [183, 0]
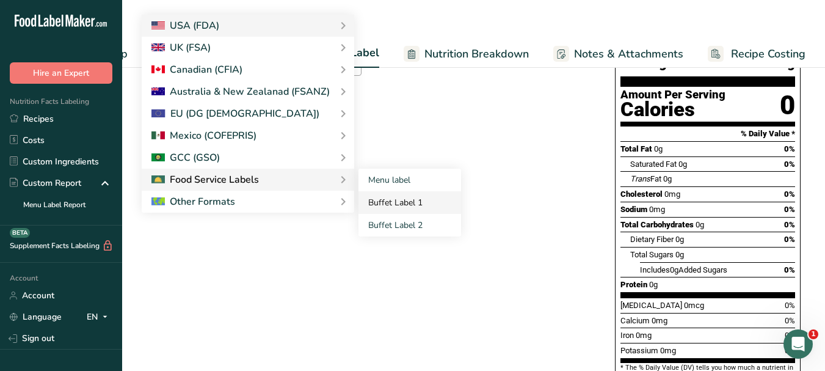
click at [385, 206] on link "Buffet Label 1" at bounding box center [409, 202] width 103 height 23
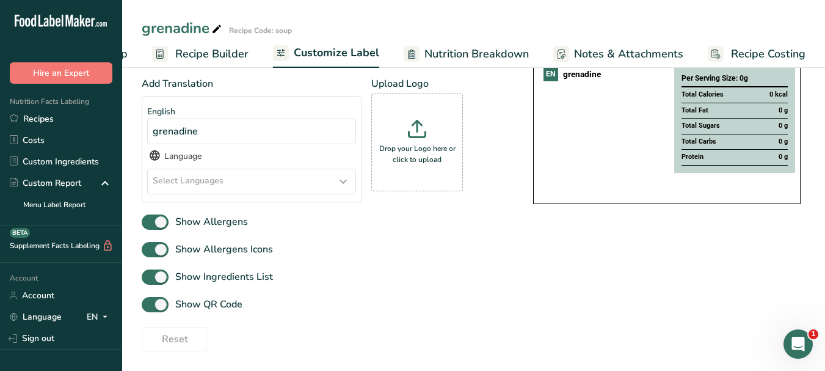
scroll to position [142, 0]
click at [348, 186] on icon at bounding box center [343, 181] width 15 height 22
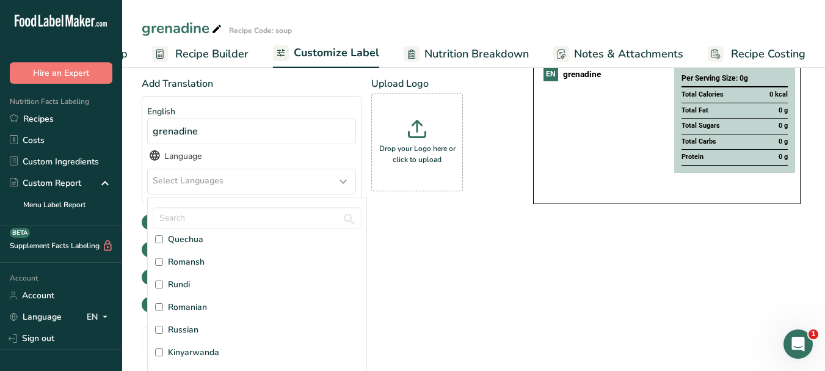
scroll to position [2931, 0]
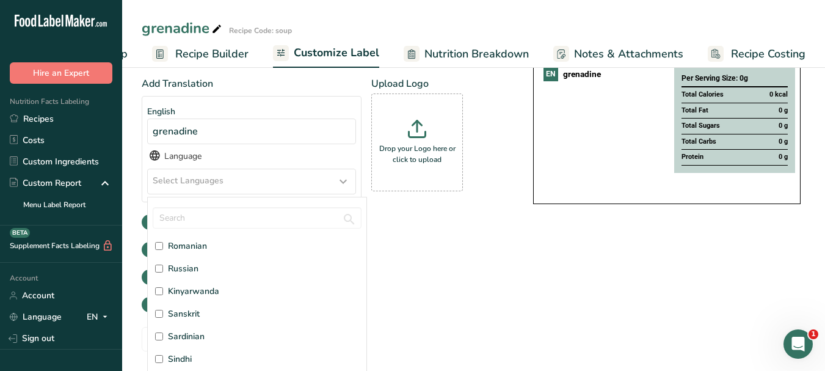
click at [202, 262] on label "Russian" at bounding box center [257, 268] width 204 height 13
click at [163, 264] on input "Russian" at bounding box center [159, 268] width 8 height 8
checkbox input "true"
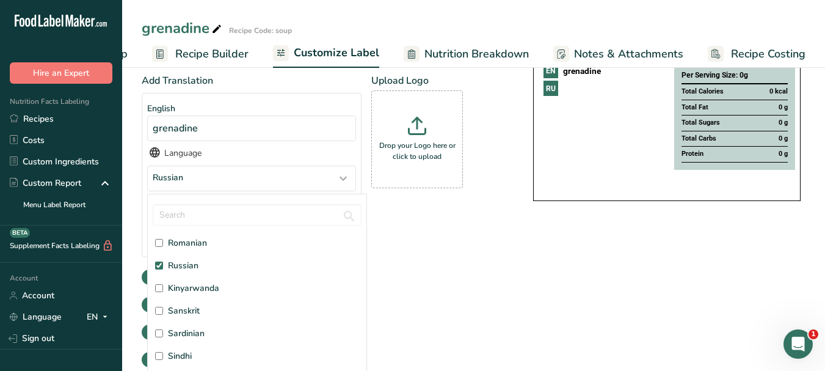
click at [484, 286] on div "Show Allergens" at bounding box center [325, 277] width 367 height 20
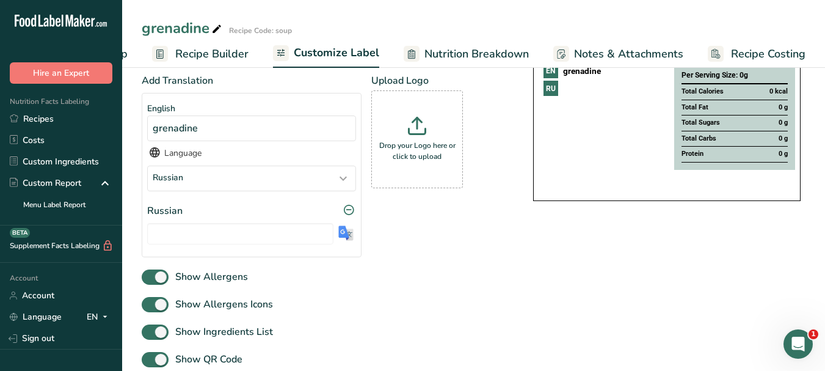
click at [348, 241] on img at bounding box center [345, 232] width 15 height 15
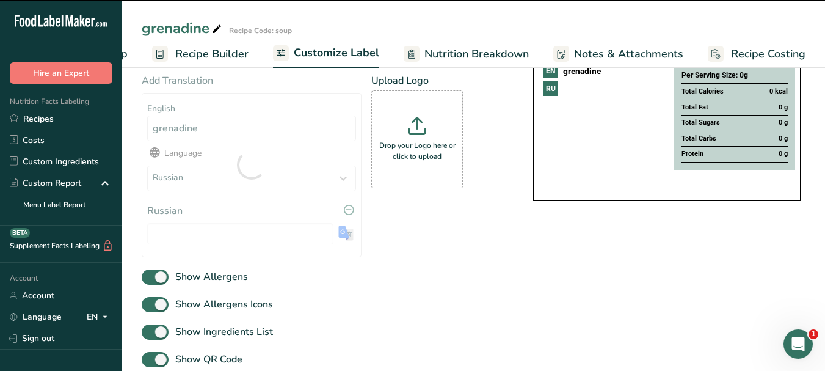
type input "гренадин"
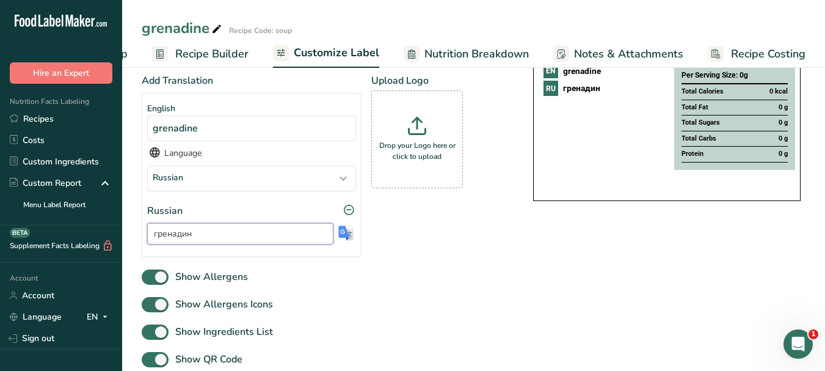
click at [179, 238] on input "гренадин" at bounding box center [240, 233] width 186 height 21
click at [220, 30] on icon at bounding box center [216, 29] width 11 height 17
click at [197, 30] on input "grenadine" at bounding box center [440, 28] width 596 height 22
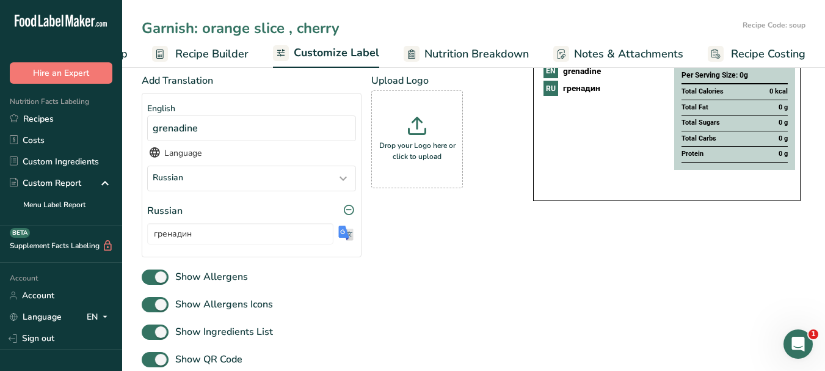
type input "Garnish: orange slice , cherry"
click at [346, 235] on img at bounding box center [345, 232] width 15 height 15
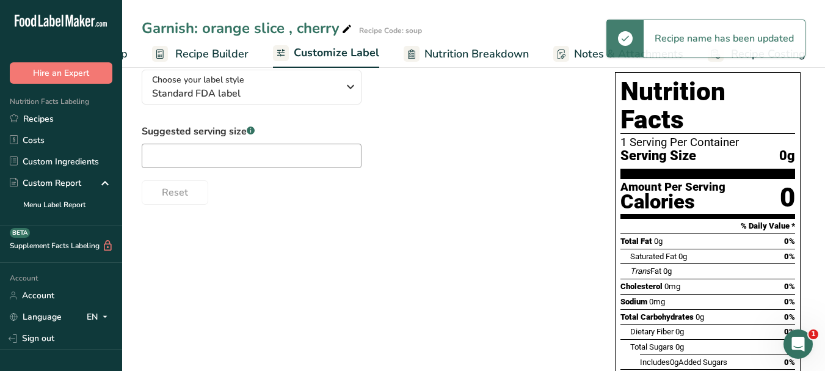
scroll to position [0, 0]
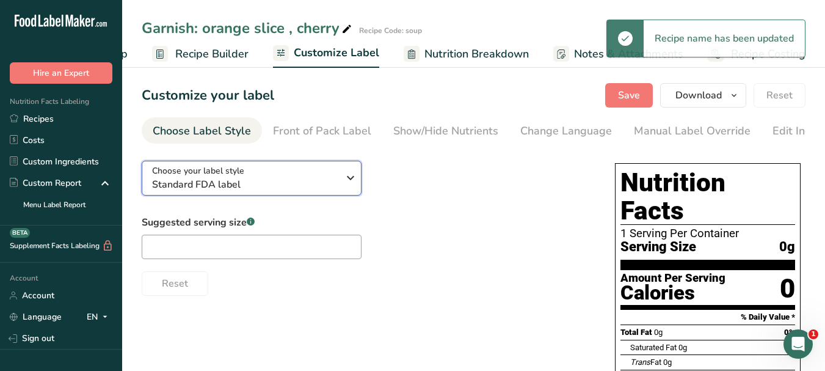
click at [346, 178] on icon "button" at bounding box center [350, 178] width 15 height 22
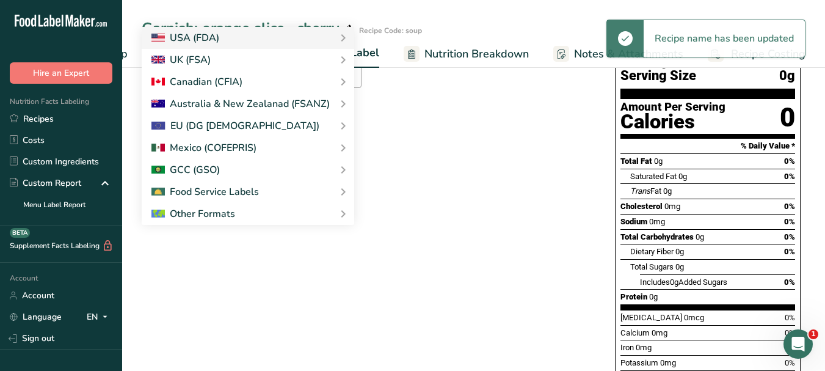
scroll to position [183, 0]
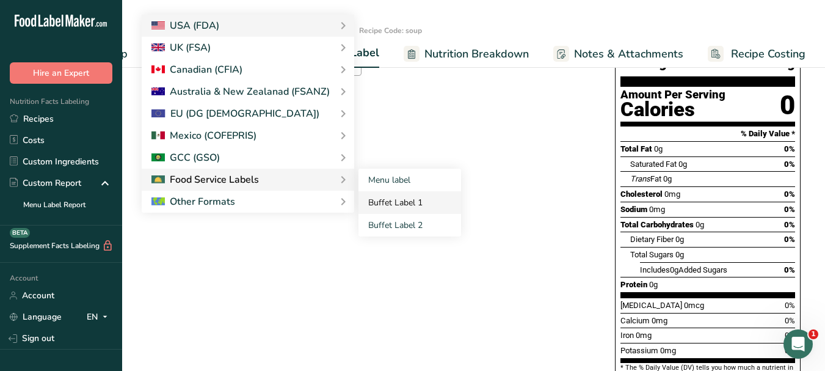
click at [387, 205] on link "Buffet Label 1" at bounding box center [409, 202] width 103 height 23
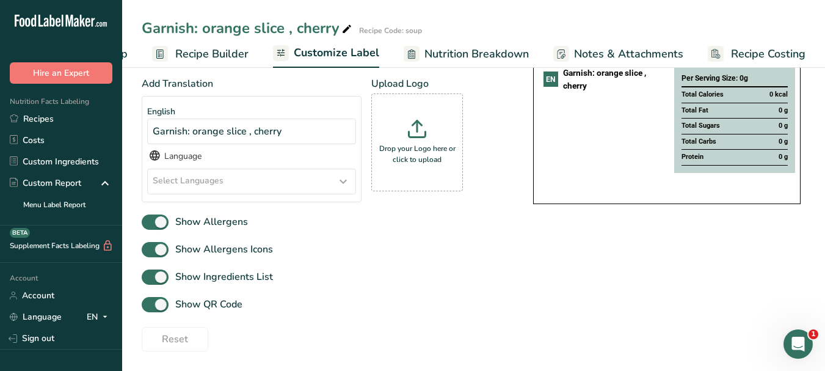
scroll to position [142, 0]
click at [315, 183] on div "Select Languages" at bounding box center [252, 181] width 208 height 24
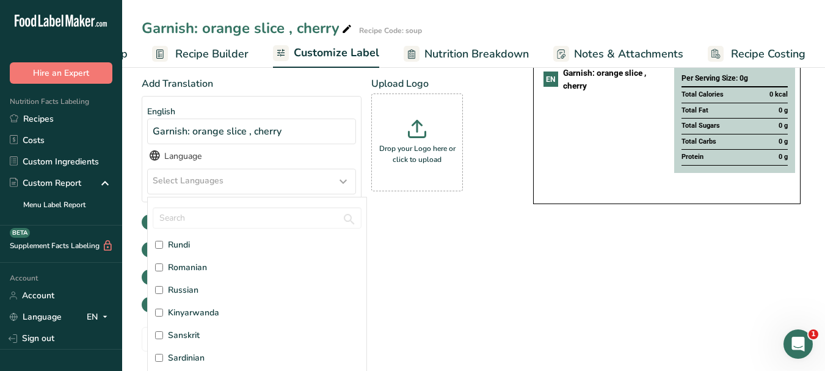
scroll to position [2931, 0]
click at [200, 269] on label "Russian" at bounding box center [257, 268] width 204 height 13
click at [163, 269] on input "Russian" at bounding box center [159, 268] width 8 height 8
checkbox input "true"
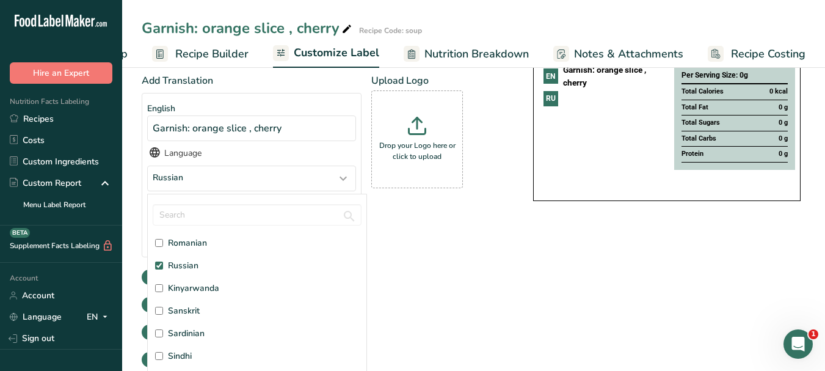
click at [498, 271] on div "Show Allergens" at bounding box center [325, 277] width 367 height 20
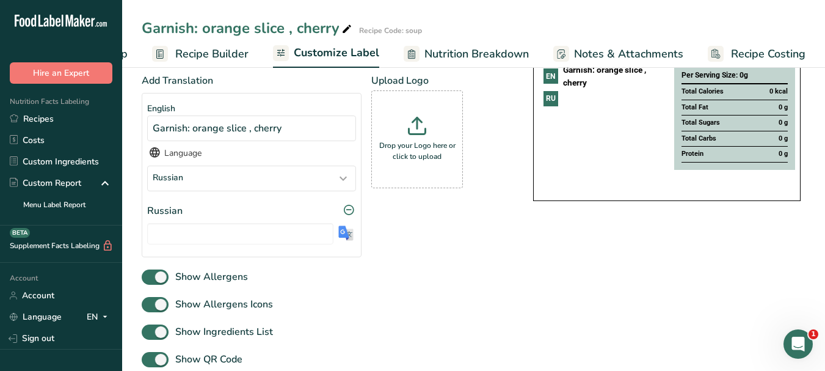
click at [341, 244] on div at bounding box center [251, 231] width 209 height 26
click at [356, 237] on section "English Garnish: orange slice , cherry Language Russian Afar [GEOGRAPHIC_DATA] …" at bounding box center [252, 175] width 220 height 164
click at [346, 233] on img at bounding box center [345, 232] width 15 height 15
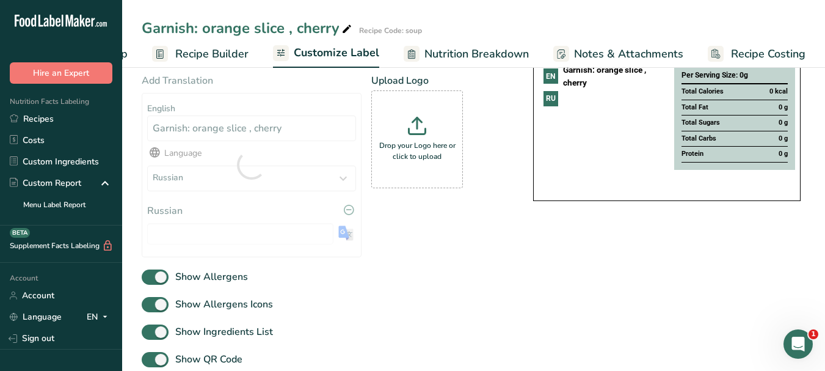
type input "Украшение: долька апельсина, вишня"
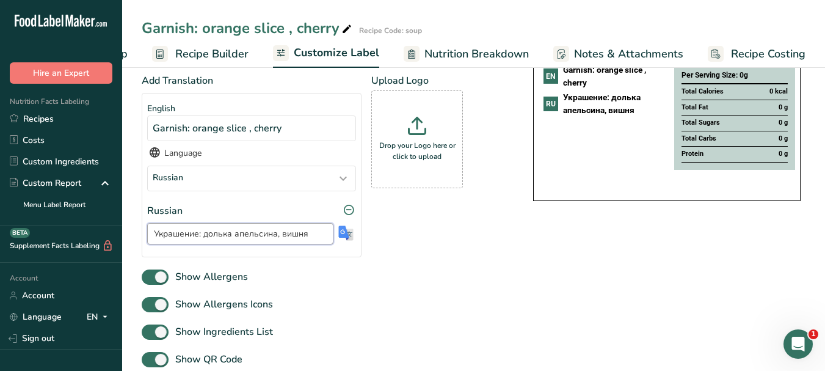
click at [257, 239] on input "Украшение: долька апельсина, вишня" at bounding box center [240, 233] width 186 height 21
click at [347, 29] on icon at bounding box center [346, 29] width 11 height 17
click at [258, 27] on input "Garnish: orange slice , cherry" at bounding box center [440, 28] width 596 height 22
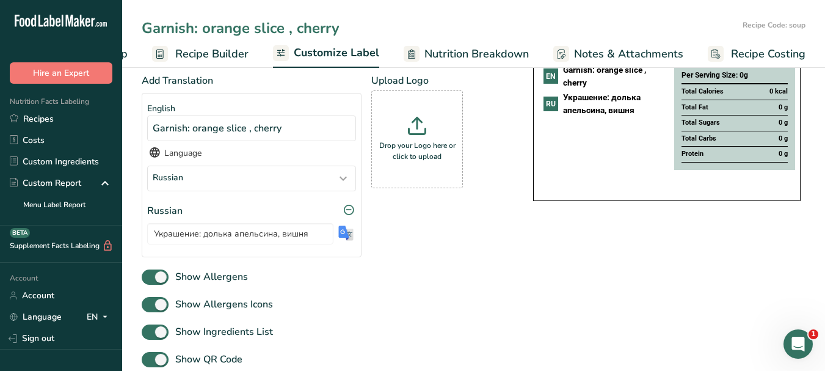
click at [258, 27] on input "Garnish: orange slice , cherry" at bounding box center [440, 28] width 596 height 22
type input "Paradise Cocktail"
click at [340, 52] on span "Customize Label" at bounding box center [337, 53] width 86 height 16
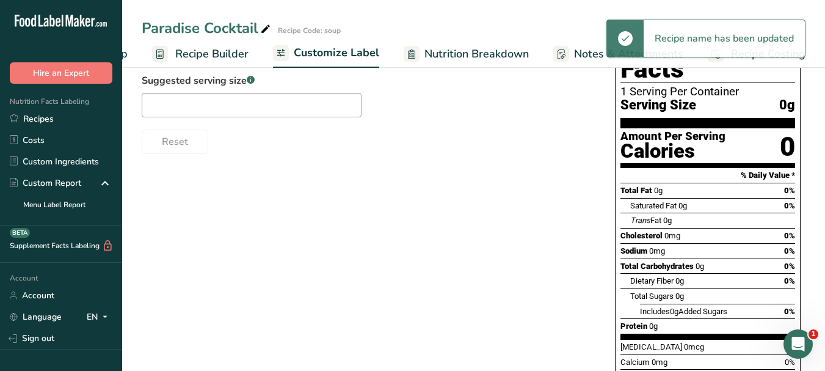
scroll to position [0, 0]
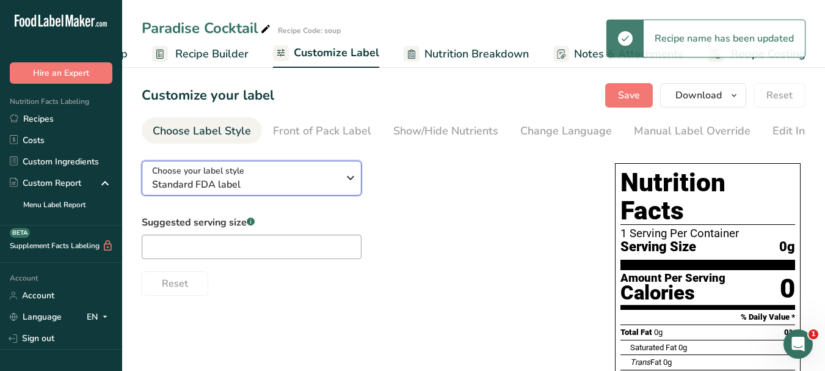
click at [353, 180] on icon "button" at bounding box center [350, 178] width 15 height 22
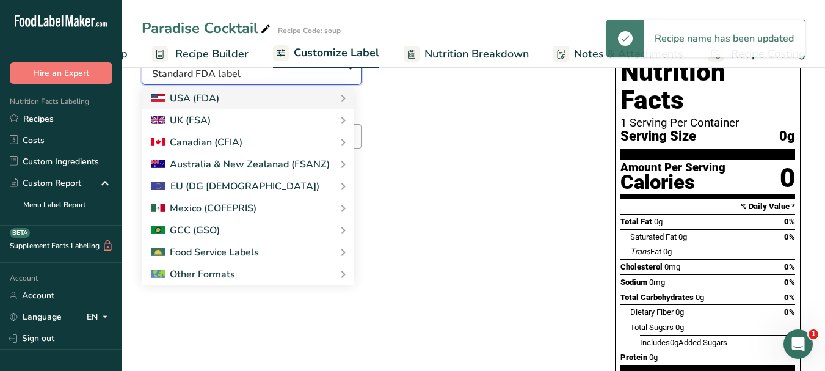
scroll to position [122, 0]
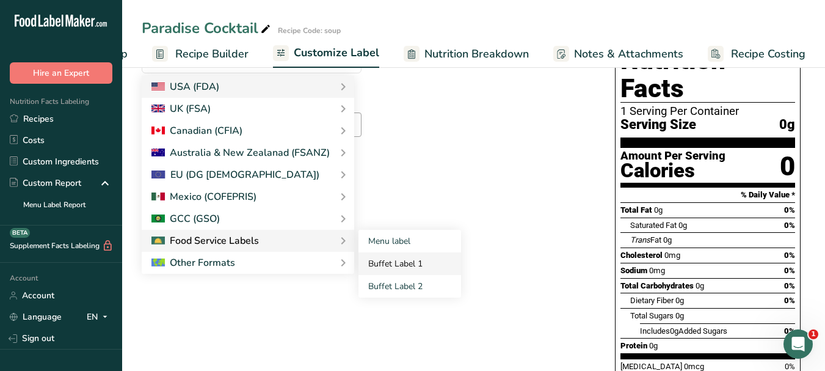
click at [383, 260] on link "Buffet Label 1" at bounding box center [409, 263] width 103 height 23
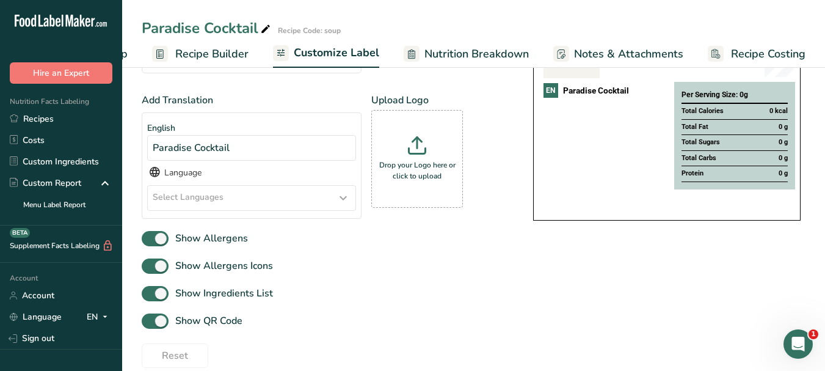
click at [340, 203] on icon at bounding box center [343, 198] width 15 height 22
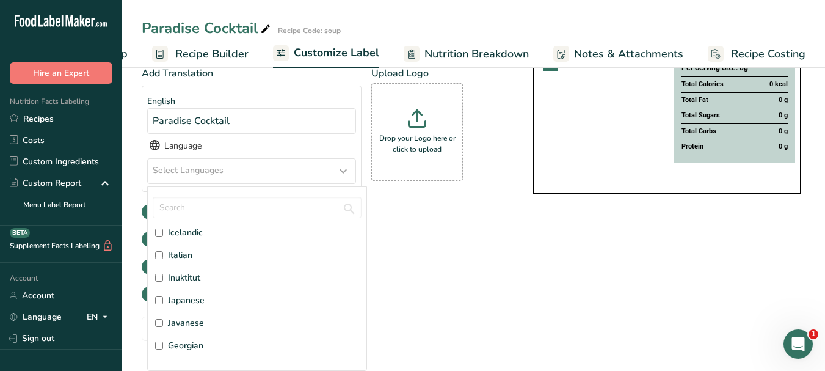
scroll to position [1527, 0]
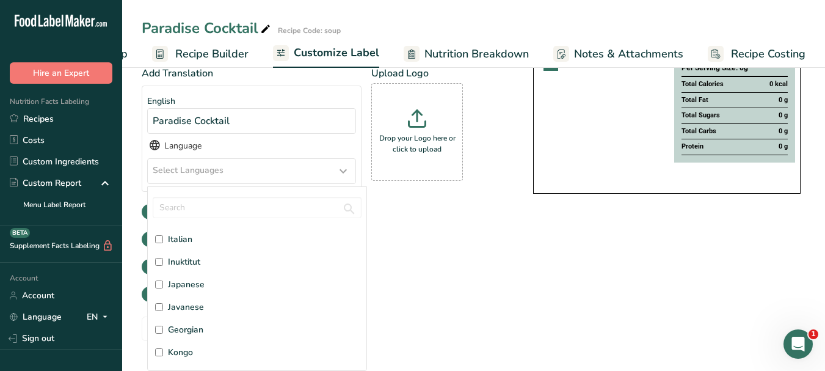
click at [178, 238] on span "Italian" at bounding box center [180, 239] width 24 height 13
click at [163, 238] on input "Italian" at bounding box center [159, 239] width 8 height 8
checkbox input "true"
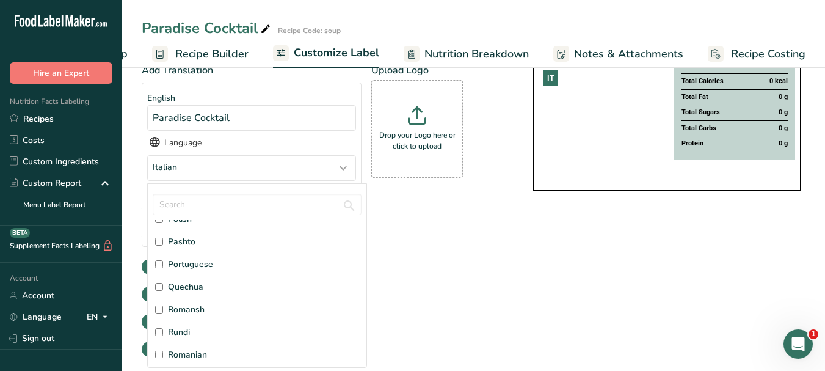
scroll to position [2870, 0]
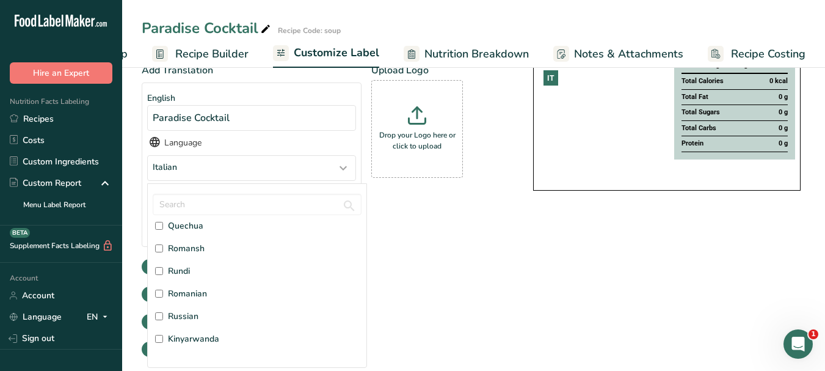
click at [195, 315] on span "Russian" at bounding box center [183, 316] width 31 height 13
click at [163, 315] on input "Russian" at bounding box center [159, 316] width 8 height 8
checkbox input "true"
drag, startPoint x: 463, startPoint y: 287, endPoint x: 388, endPoint y: 278, distance: 75.7
click at [463, 286] on div "Add Translation English Paradise Cocktail Language Italian, [DEMOGRAPHIC_DATA] …" at bounding box center [325, 185] width 367 height 244
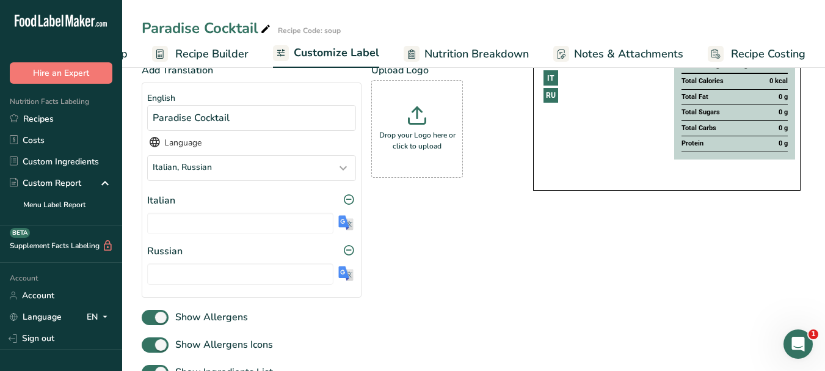
click at [347, 226] on img at bounding box center [345, 222] width 15 height 15
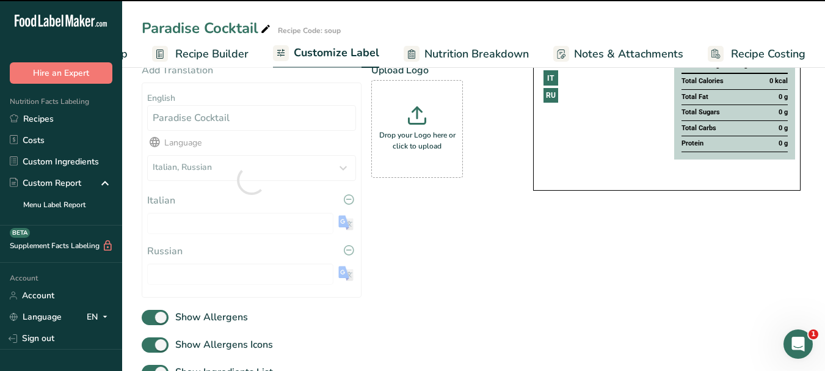
type input "Cocktail del Paradiso"
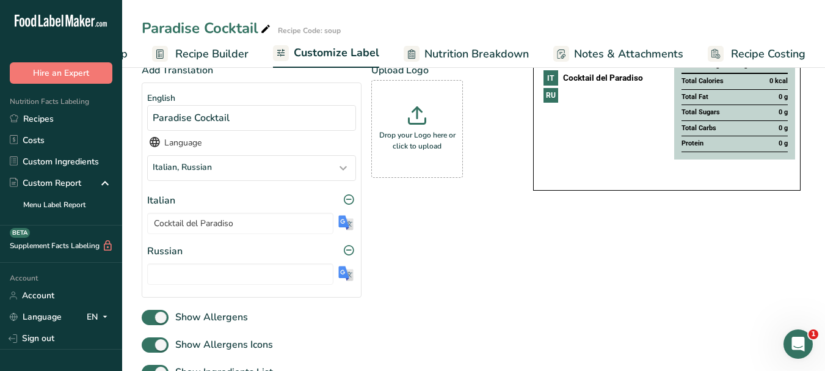
click at [347, 278] on img at bounding box center [345, 273] width 15 height 15
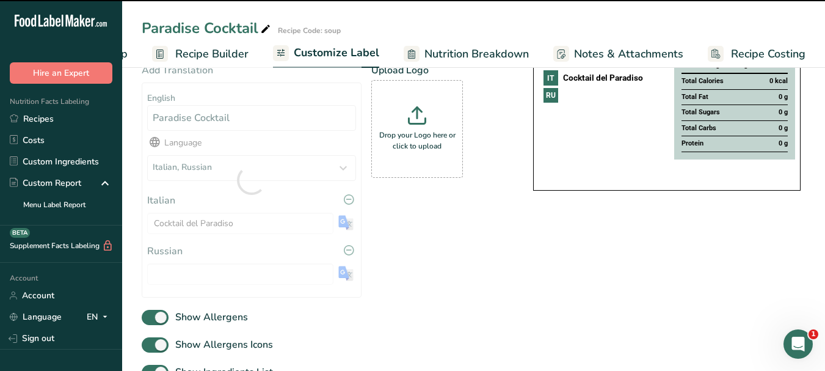
type input "Коктейль «Рай»"
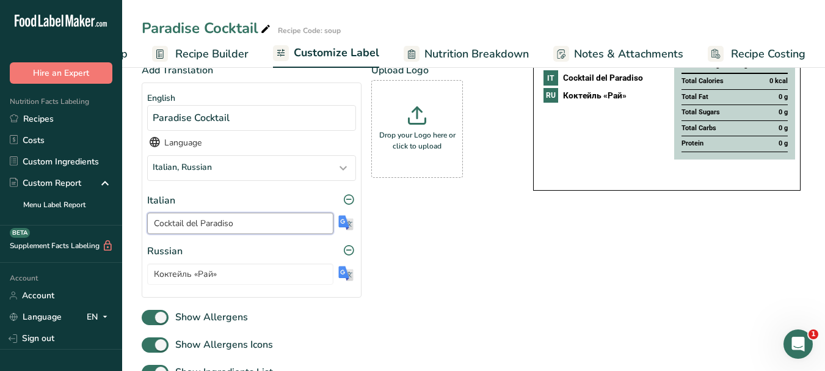
click at [200, 228] on input "Cocktail del Paradiso" at bounding box center [240, 223] width 186 height 21
drag, startPoint x: 218, startPoint y: 277, endPoint x: 151, endPoint y: 275, distance: 67.2
click at [151, 275] on input "Коктейль «Рай»" at bounding box center [240, 273] width 186 height 21
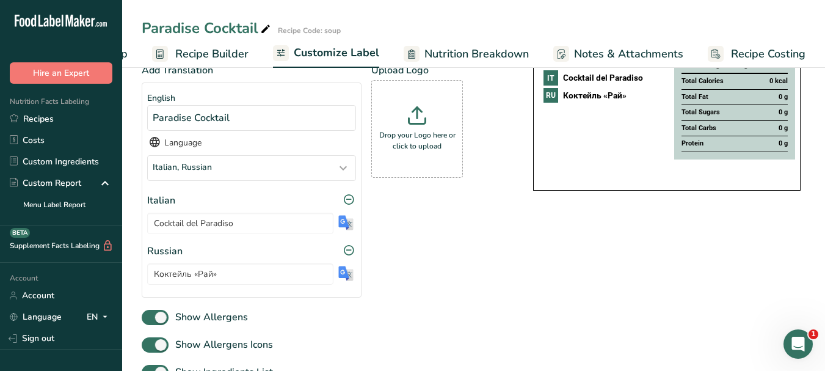
click at [269, 32] on icon at bounding box center [265, 29] width 11 height 17
click at [221, 26] on input "Paradise Cocktail" at bounding box center [440, 28] width 596 height 22
type input "gin"
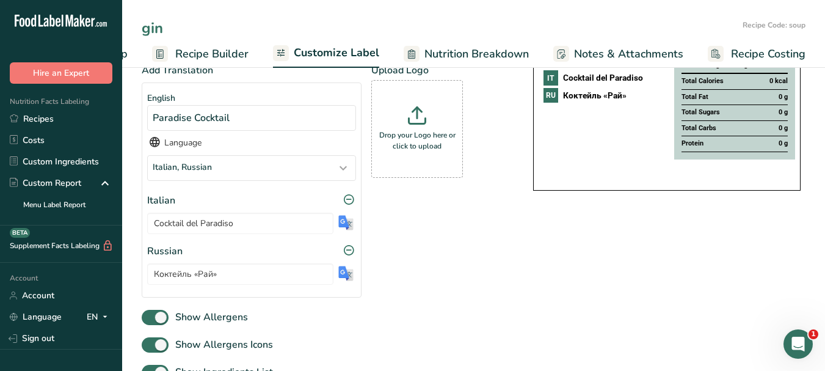
click at [335, 52] on span "Customize Label" at bounding box center [337, 53] width 86 height 16
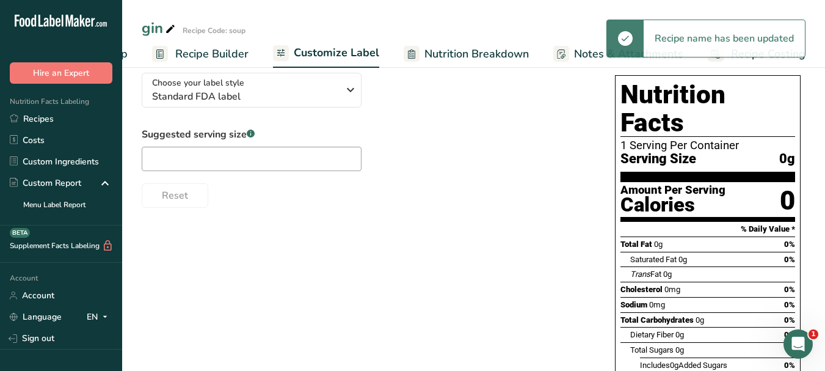
scroll to position [0, 0]
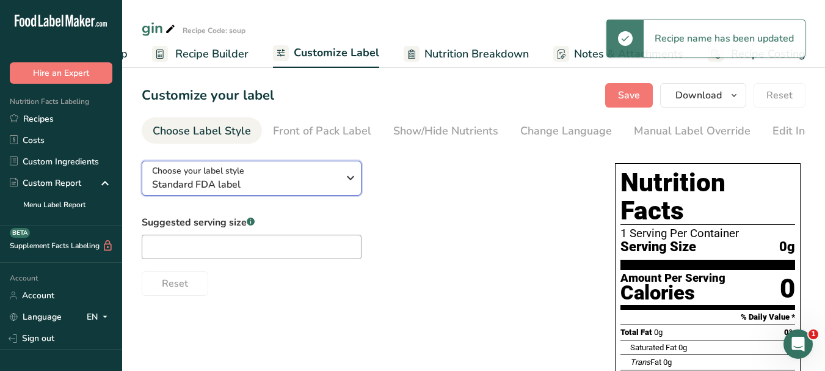
click at [355, 183] on icon "button" at bounding box center [350, 178] width 15 height 22
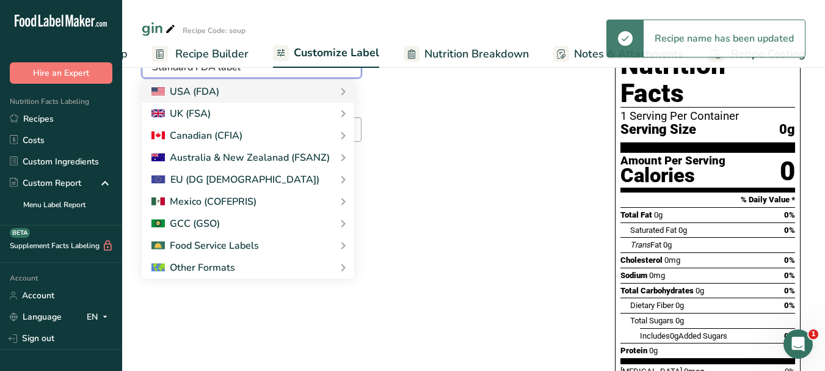
scroll to position [122, 0]
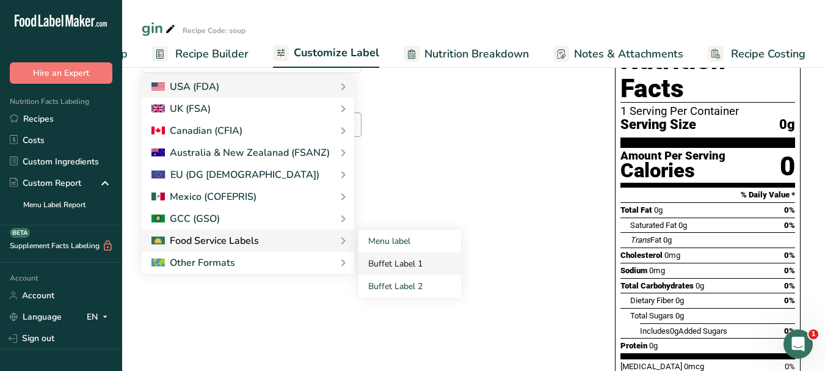
click at [379, 264] on link "Buffet Label 1" at bounding box center [409, 263] width 103 height 23
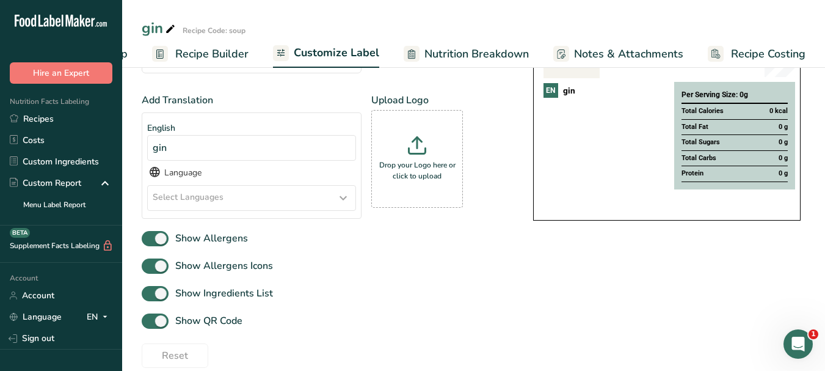
click at [344, 204] on icon at bounding box center [343, 198] width 15 height 22
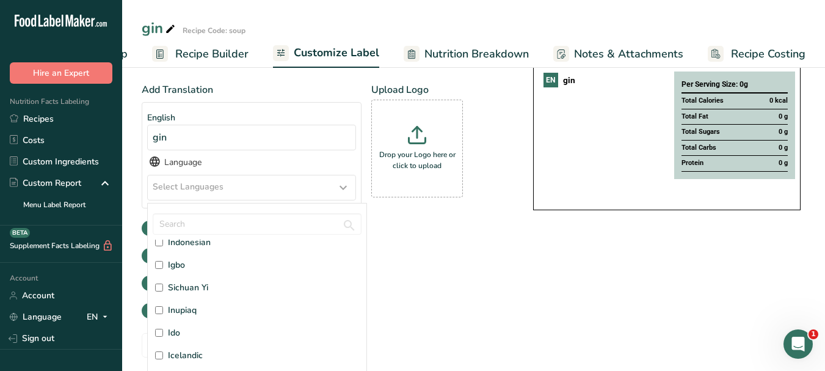
scroll to position [1466, 0]
click at [188, 318] on span "Italian" at bounding box center [180, 316] width 24 height 13
click at [163, 318] on input "Italian" at bounding box center [159, 317] width 8 height 8
checkbox input "true"
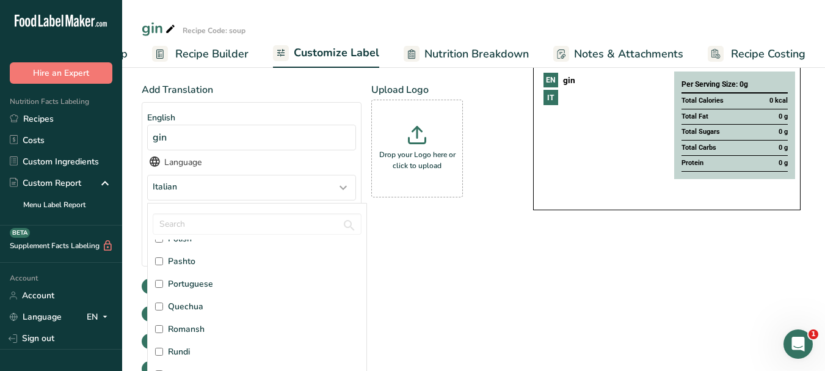
scroll to position [2870, 0]
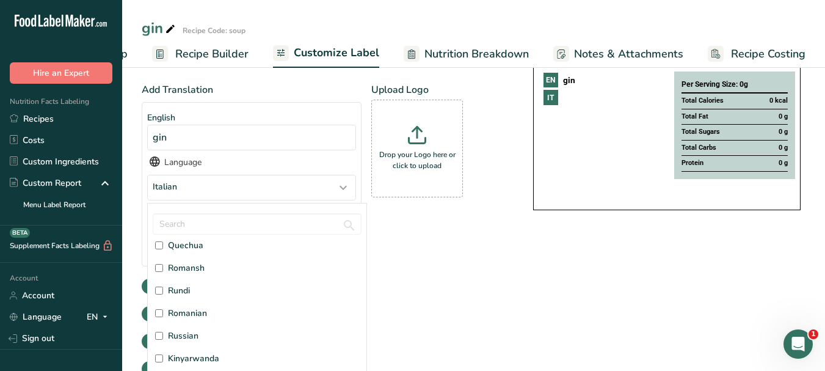
click at [197, 334] on span "Russian" at bounding box center [183, 335] width 31 height 13
click at [163, 334] on input "Russian" at bounding box center [159, 336] width 8 height 8
checkbox input "true"
click at [440, 284] on div "Add Translation English gin Language Italian, [DEMOGRAPHIC_DATA] Afar [GEOGRAPH…" at bounding box center [325, 204] width 367 height 244
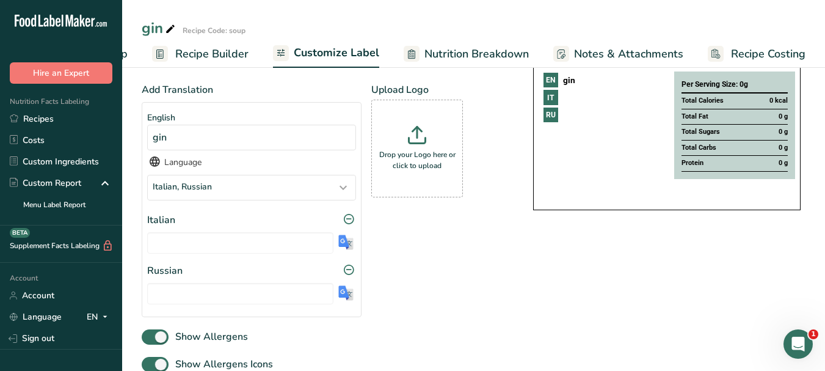
click at [343, 247] on img at bounding box center [345, 242] width 15 height 15
type input "Gin"
click at [349, 297] on img at bounding box center [345, 292] width 15 height 15
type input "[PERSON_NAME]"
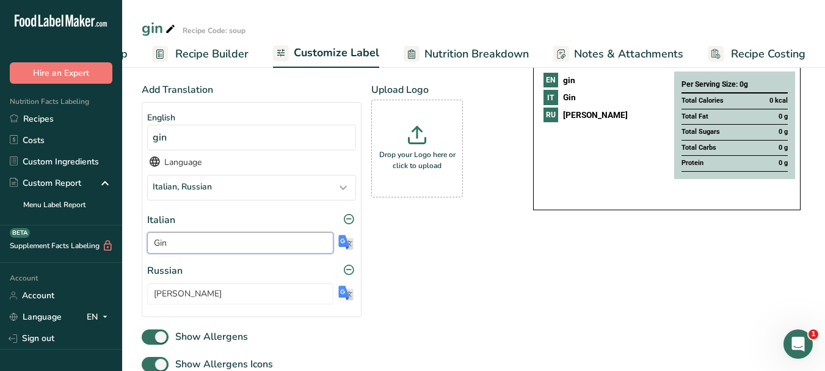
click at [162, 247] on input "Gin" at bounding box center [240, 242] width 186 height 21
drag, startPoint x: 178, startPoint y: 300, endPoint x: 155, endPoint y: 296, distance: 24.3
click at [150, 297] on input "[PERSON_NAME]" at bounding box center [240, 293] width 186 height 21
click at [171, 32] on icon at bounding box center [170, 29] width 11 height 17
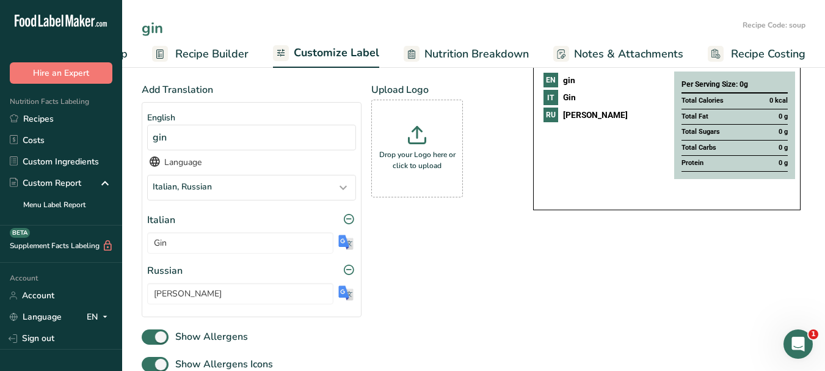
click at [159, 30] on input "gin" at bounding box center [440, 28] width 596 height 22
click at [167, 29] on icon at bounding box center [170, 29] width 11 height 17
click at [152, 27] on input "gin" at bounding box center [440, 28] width 596 height 22
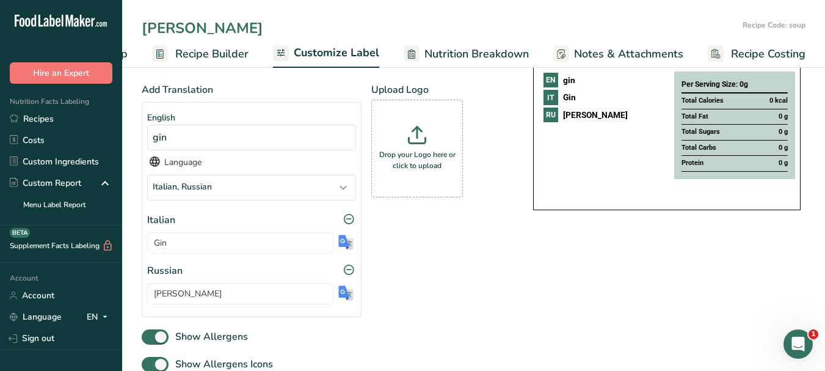
type input "[PERSON_NAME]"
click at [327, 54] on span "Customize Label" at bounding box center [337, 53] width 86 height 16
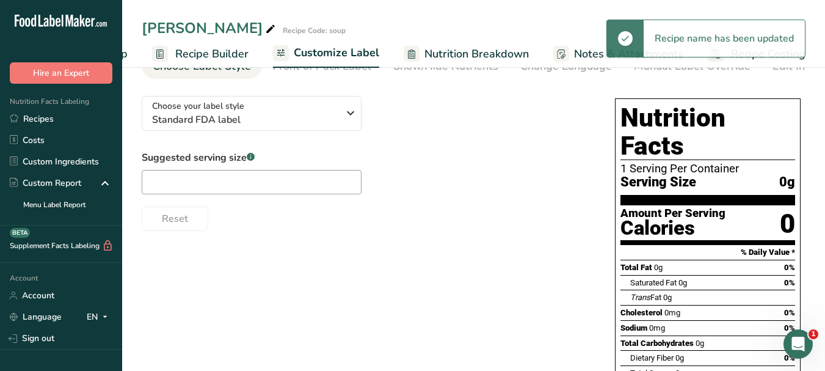
scroll to position [0, 0]
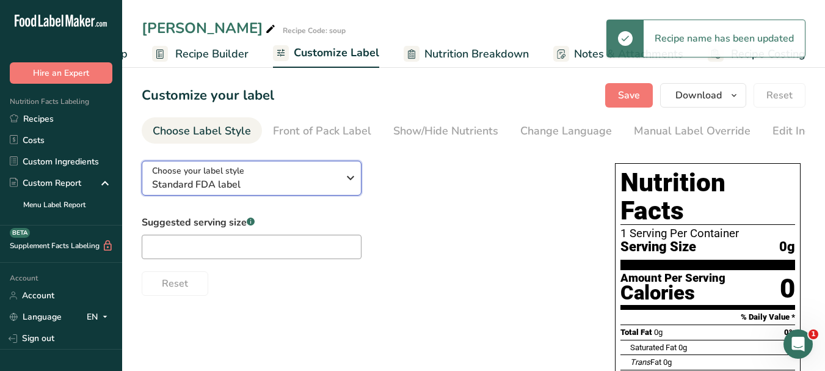
click at [355, 184] on icon "button" at bounding box center [350, 178] width 15 height 22
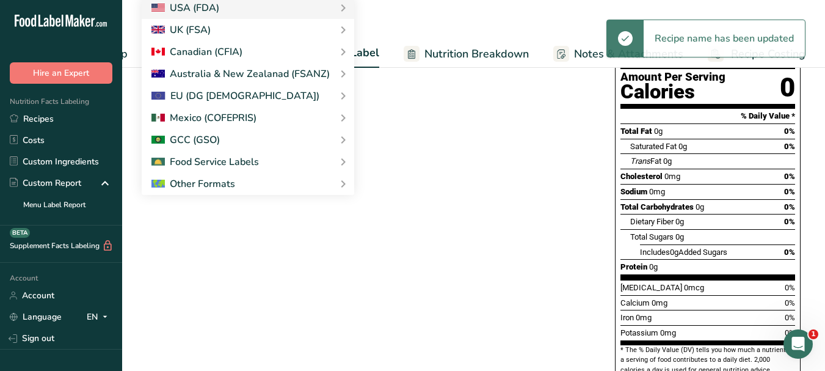
scroll to position [217, 0]
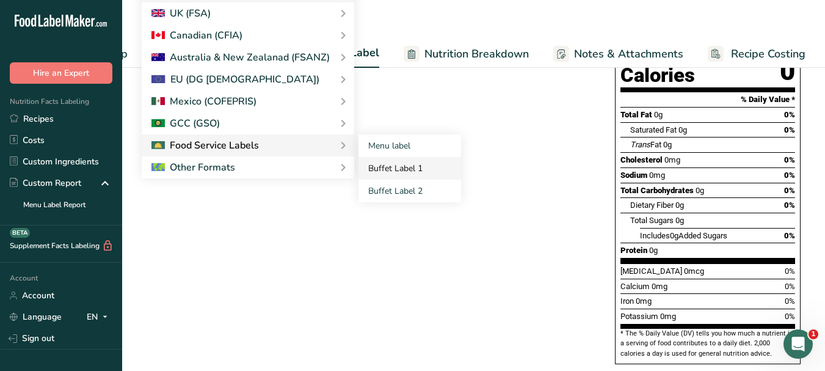
click at [380, 173] on link "Buffet Label 1" at bounding box center [409, 168] width 103 height 23
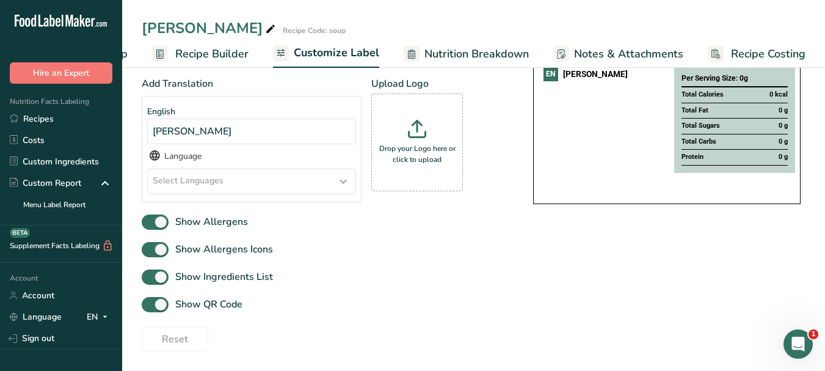
scroll to position [142, 0]
click at [331, 173] on div "Select Languages" at bounding box center [252, 181] width 208 height 24
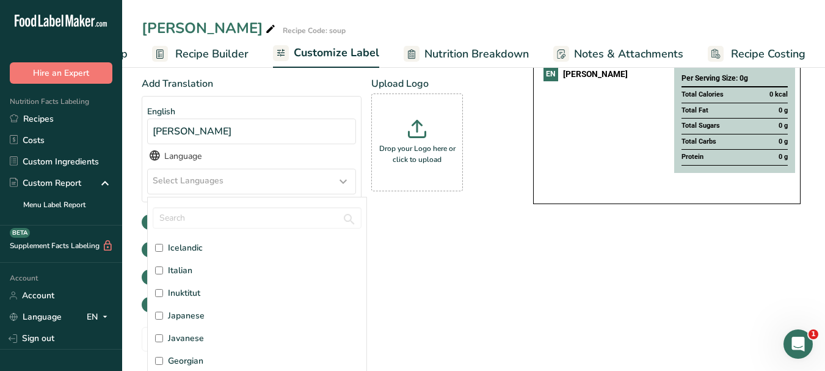
scroll to position [1527, 0]
click at [181, 244] on span "Italian" at bounding box center [180, 249] width 24 height 13
click at [163, 246] on input "Italian" at bounding box center [159, 250] width 8 height 8
checkbox input "true"
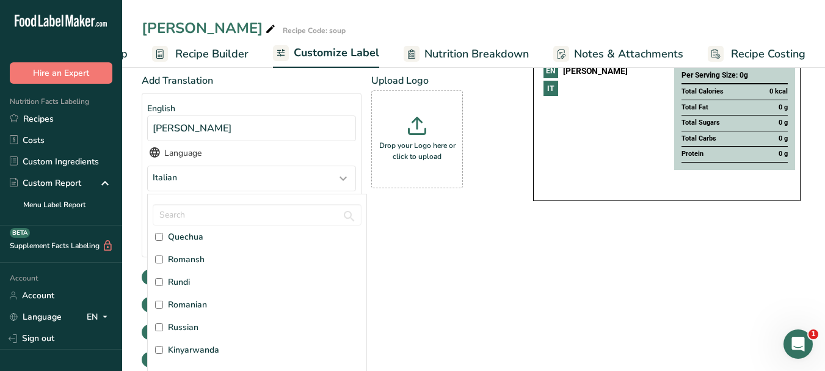
scroll to position [2870, 0]
click at [191, 331] on span "Russian" at bounding box center [183, 326] width 31 height 13
click at [163, 330] on input "Russian" at bounding box center [159, 326] width 8 height 8
checkbox input "true"
drag, startPoint x: 483, startPoint y: 288, endPoint x: 413, endPoint y: 288, distance: 69.6
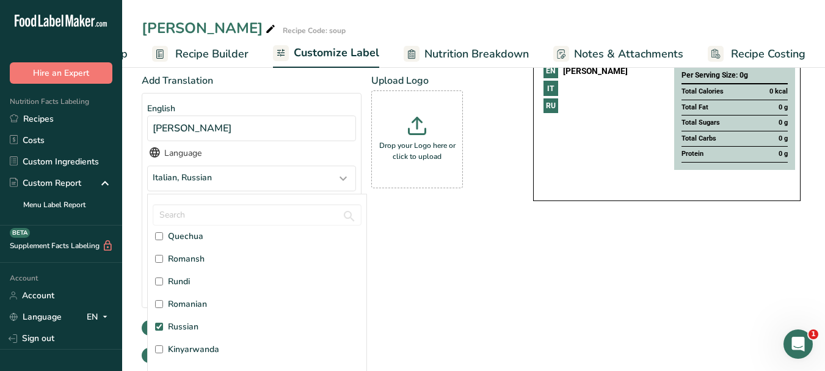
click at [483, 287] on div "Add Translation English [PERSON_NAME] Language Italian, [DEMOGRAPHIC_DATA] Afar…" at bounding box center [325, 195] width 367 height 244
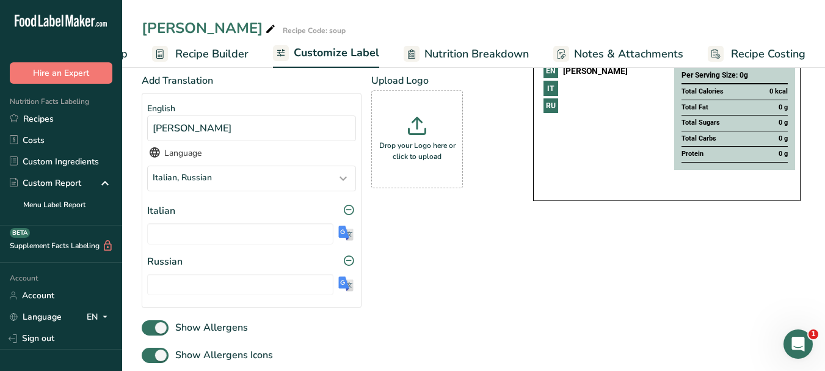
click at [343, 239] on img at bounding box center [345, 232] width 15 height 15
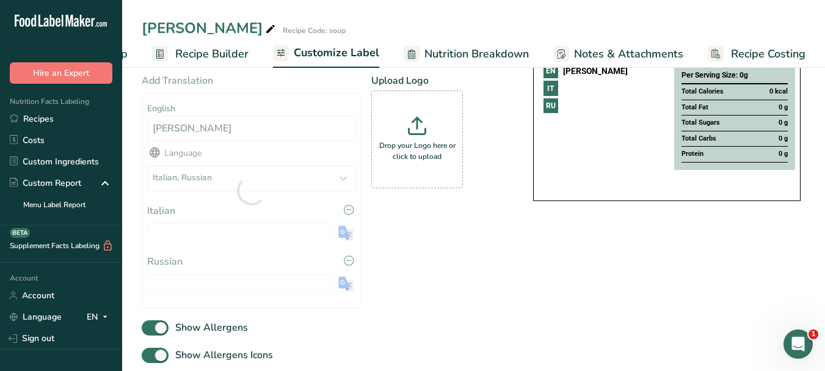
type input "[PERSON_NAME]"
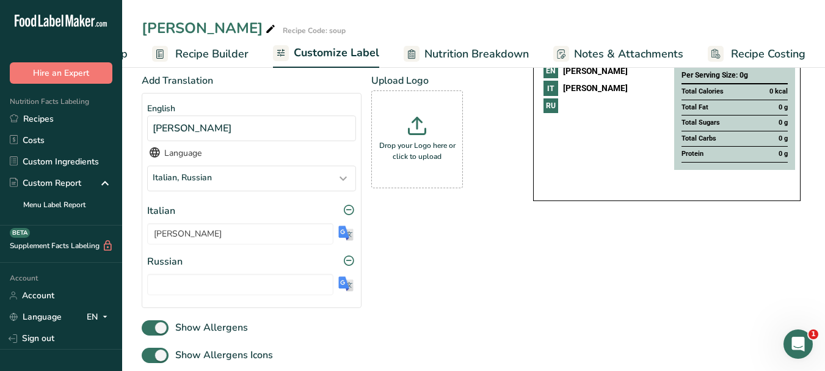
click at [346, 291] on img at bounding box center [345, 283] width 15 height 15
type input "бренди"
click at [166, 236] on input "[PERSON_NAME]" at bounding box center [240, 233] width 186 height 21
click at [169, 289] on input "бренди" at bounding box center [240, 284] width 186 height 21
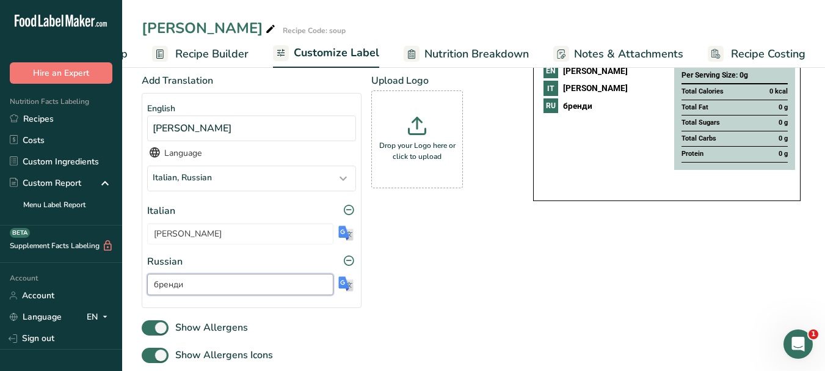
click at [169, 289] on input "бренди" at bounding box center [240, 284] width 186 height 21
click at [204, 26] on div "[PERSON_NAME] Recipe Code: soup" at bounding box center [473, 28] width 703 height 22
click at [265, 27] on icon at bounding box center [270, 29] width 11 height 17
click at [178, 31] on input "[PERSON_NAME]" at bounding box center [440, 28] width 596 height 22
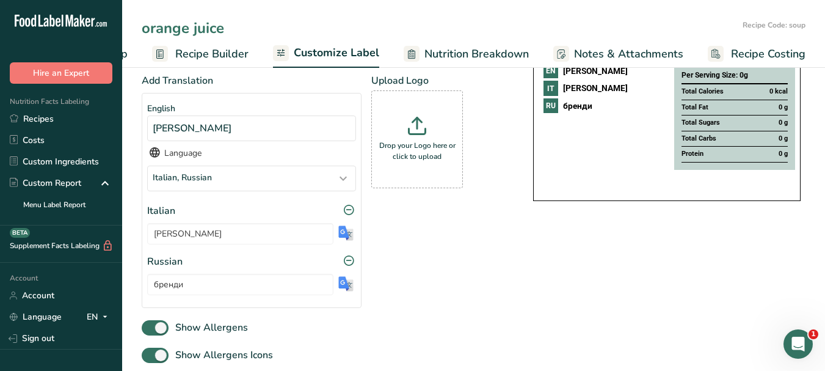
type input "orange juice"
click at [327, 45] on span "Customize Label" at bounding box center [337, 53] width 86 height 16
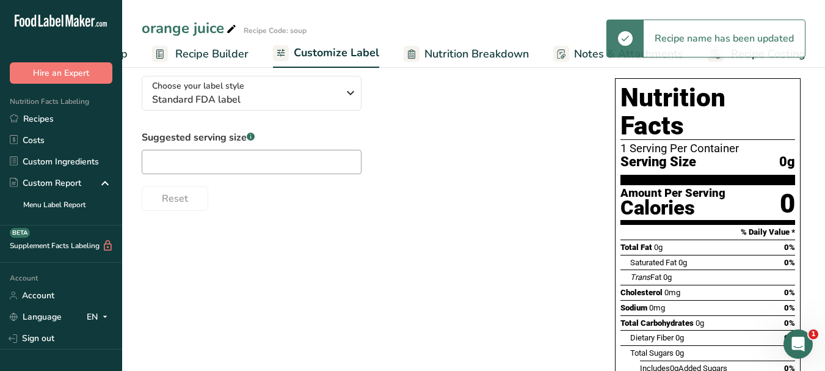
scroll to position [0, 0]
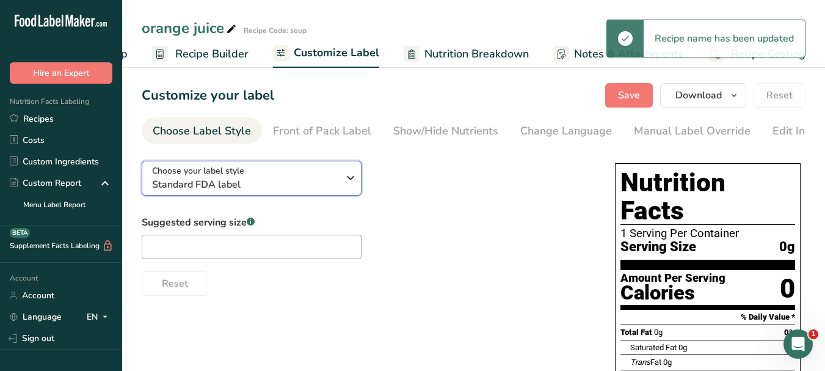
click at [359, 180] on button "Choose your label style Standard FDA label" at bounding box center [252, 178] width 220 height 35
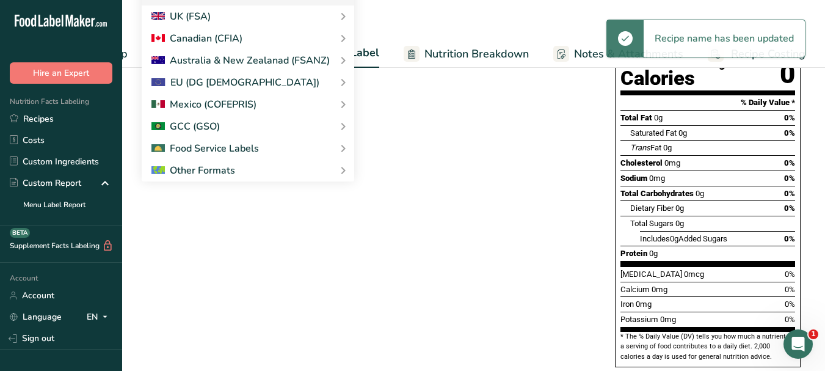
scroll to position [217, 0]
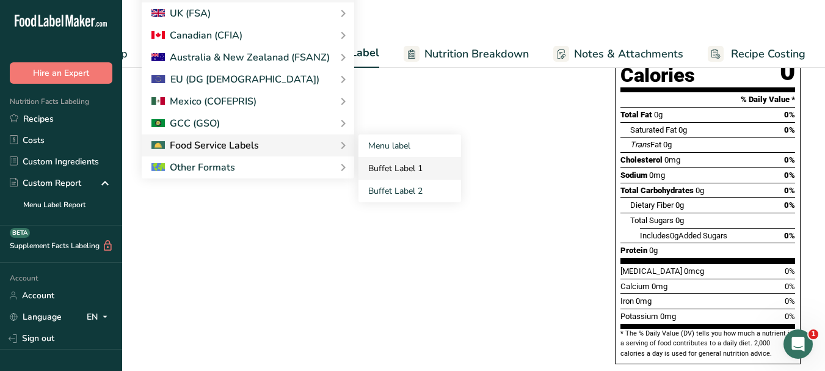
click at [399, 166] on link "Buffet Label 1" at bounding box center [409, 168] width 103 height 23
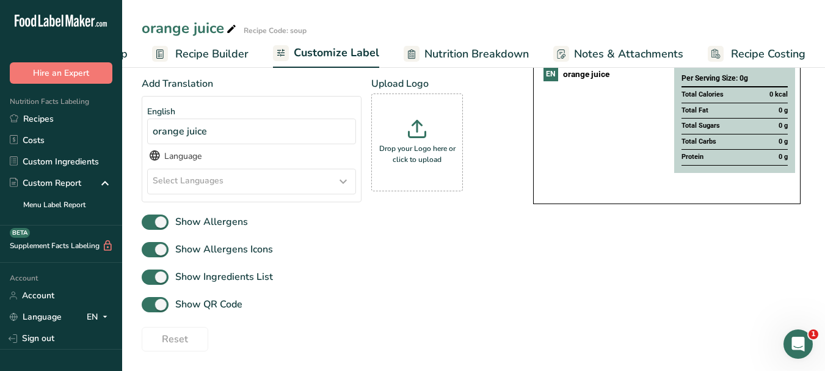
scroll to position [142, 0]
click at [348, 180] on icon at bounding box center [343, 181] width 15 height 22
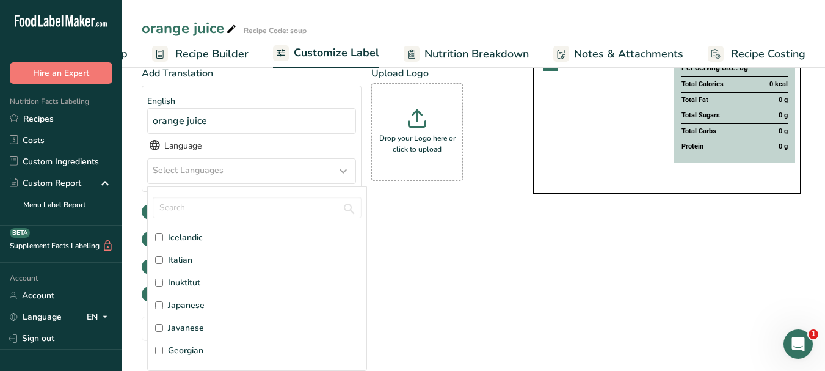
scroll to position [1527, 0]
click at [180, 240] on span "Italian" at bounding box center [180, 239] width 24 height 13
click at [163, 240] on input "Italian" at bounding box center [159, 239] width 8 height 8
checkbox input "true"
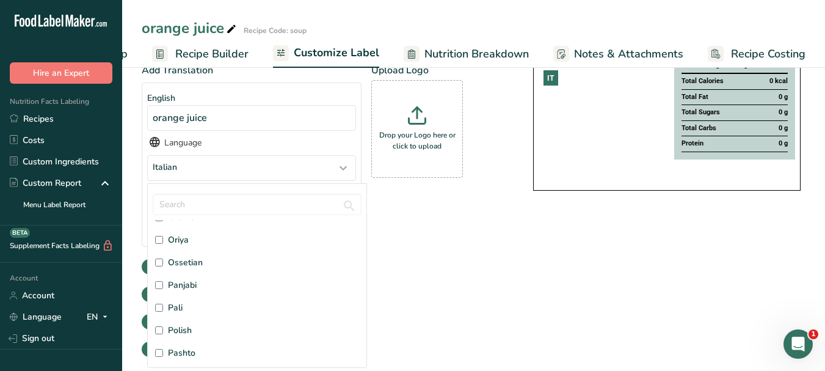
scroll to position [2870, 0]
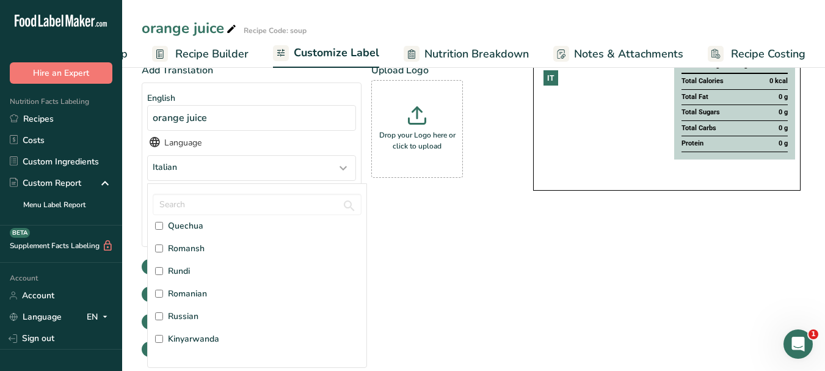
click at [183, 321] on span "Russian" at bounding box center [183, 316] width 31 height 13
click at [163, 320] on input "Russian" at bounding box center [159, 316] width 8 height 8
checkbox input "true"
drag, startPoint x: 482, startPoint y: 278, endPoint x: 385, endPoint y: 257, distance: 99.9
click at [483, 277] on div "Add Translation English orange juice Language Italian, [DEMOGRAPHIC_DATA] Afar …" at bounding box center [325, 185] width 367 height 244
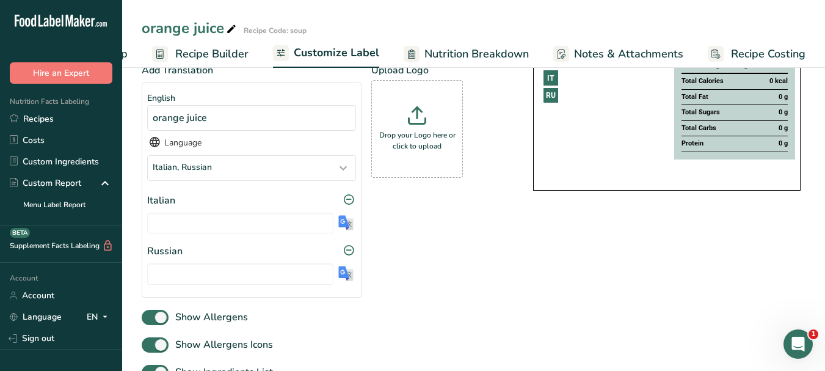
click at [351, 226] on img at bounding box center [345, 222] width 15 height 15
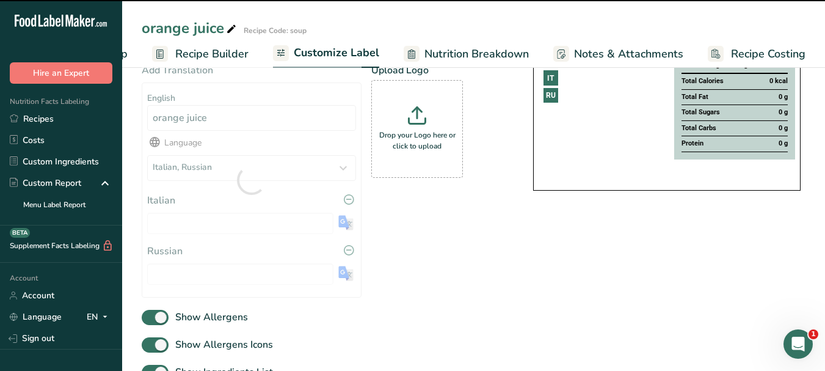
type input "succo d'arancia"
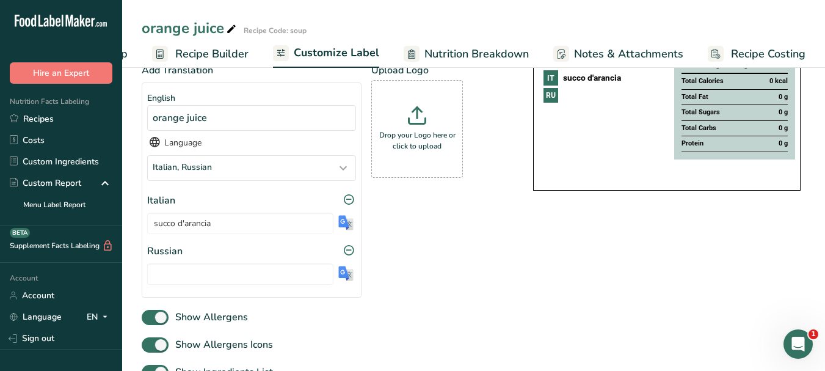
click at [347, 278] on img at bounding box center [345, 273] width 15 height 15
type input "апельсиновый сок"
click at [206, 222] on input "succo d'arancia" at bounding box center [240, 223] width 186 height 21
click at [205, 222] on input "succo d'arancia" at bounding box center [240, 223] width 186 height 21
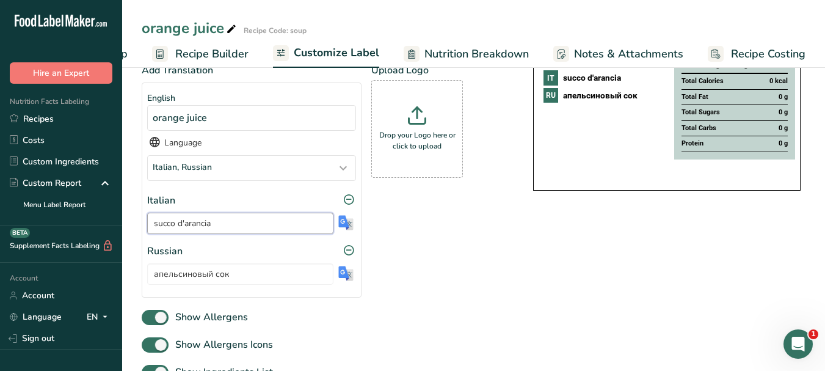
click at [211, 220] on input "succo d'arancia" at bounding box center [240, 223] width 186 height 21
click at [203, 225] on input "succo d'arancia" at bounding box center [240, 223] width 186 height 21
click at [194, 277] on input "апельсиновый сок" at bounding box center [240, 273] width 186 height 21
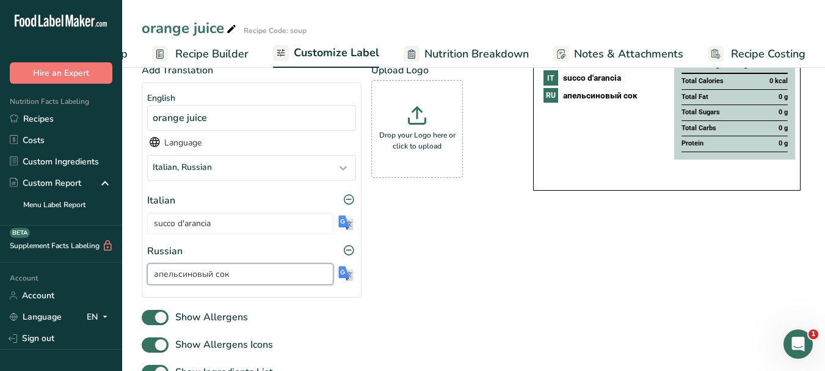
click at [194, 277] on input "апельсиновый сок" at bounding box center [240, 273] width 186 height 21
